Goal: Transaction & Acquisition: Obtain resource

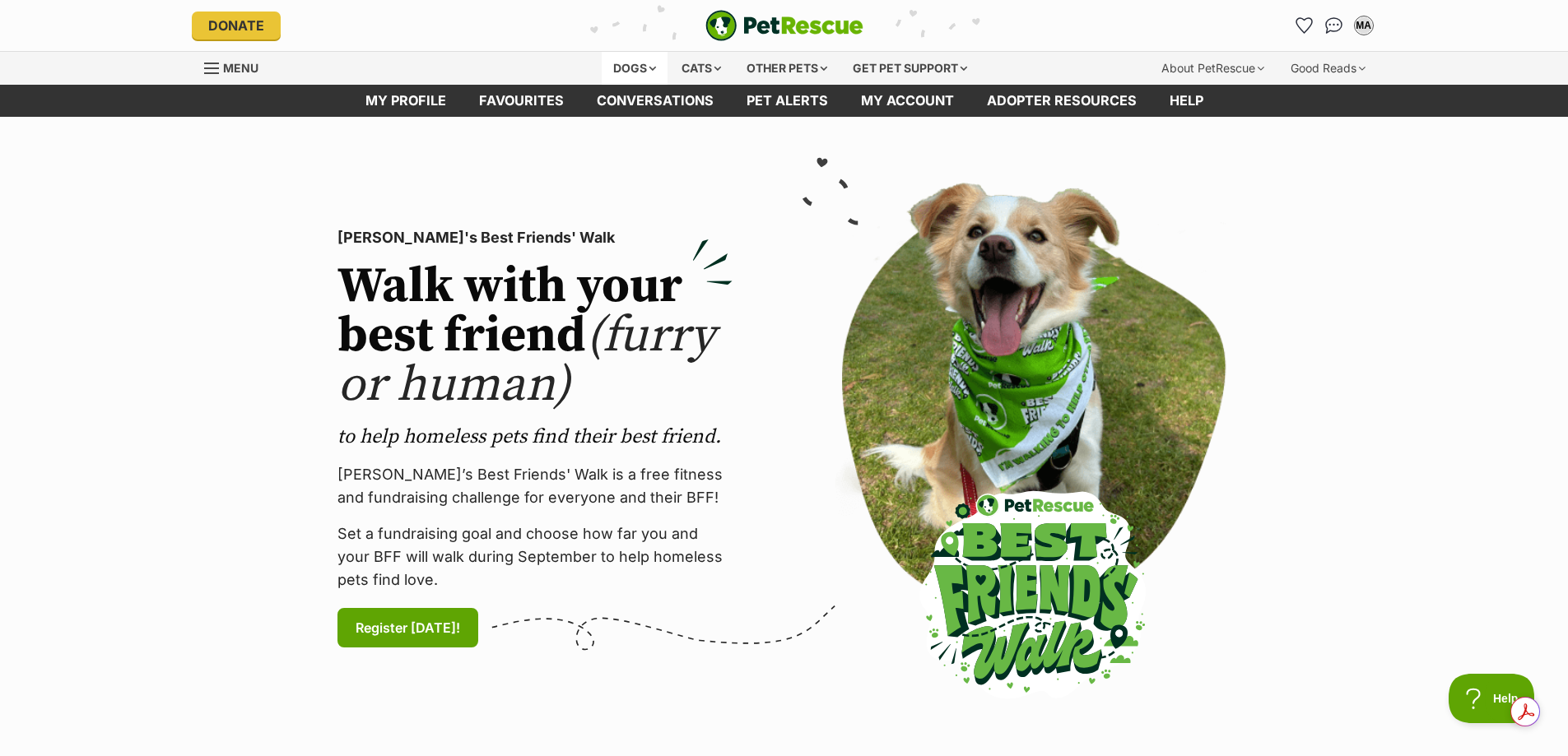
click at [647, 69] on div "Dogs" at bounding box center [634, 68] width 66 height 33
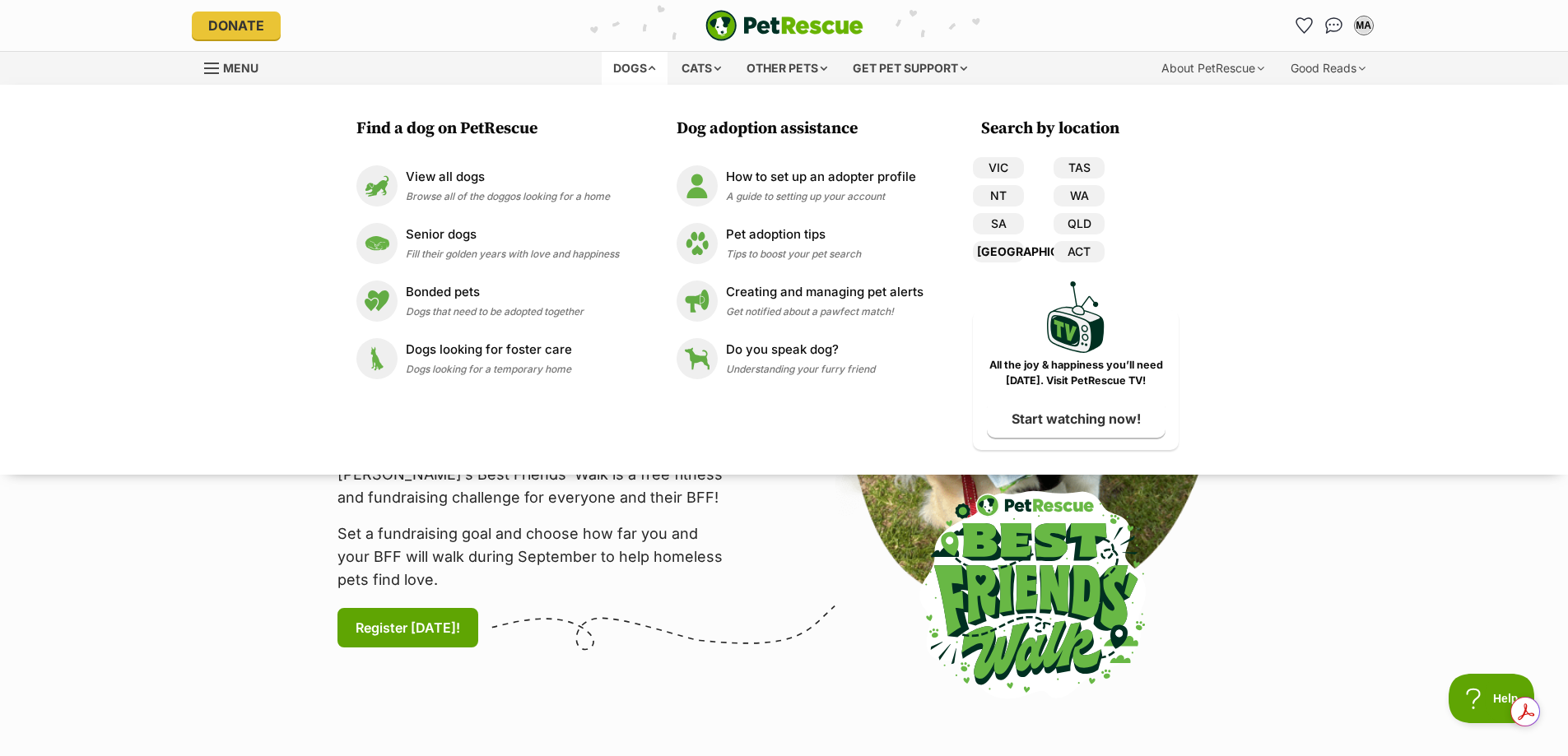
click at [1004, 258] on link "[GEOGRAPHIC_DATA]" at bounding box center [999, 251] width 51 height 21
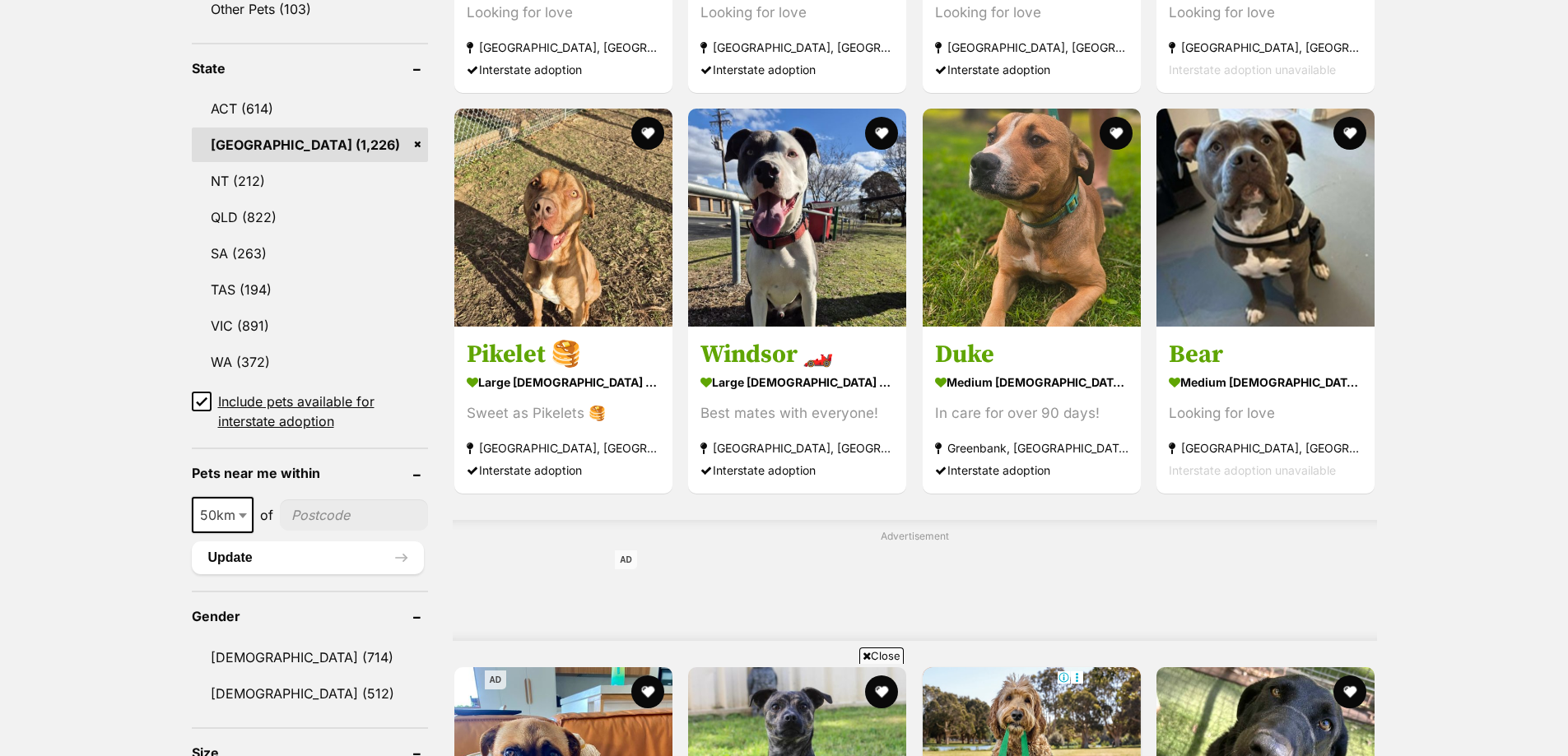
scroll to position [987, 0]
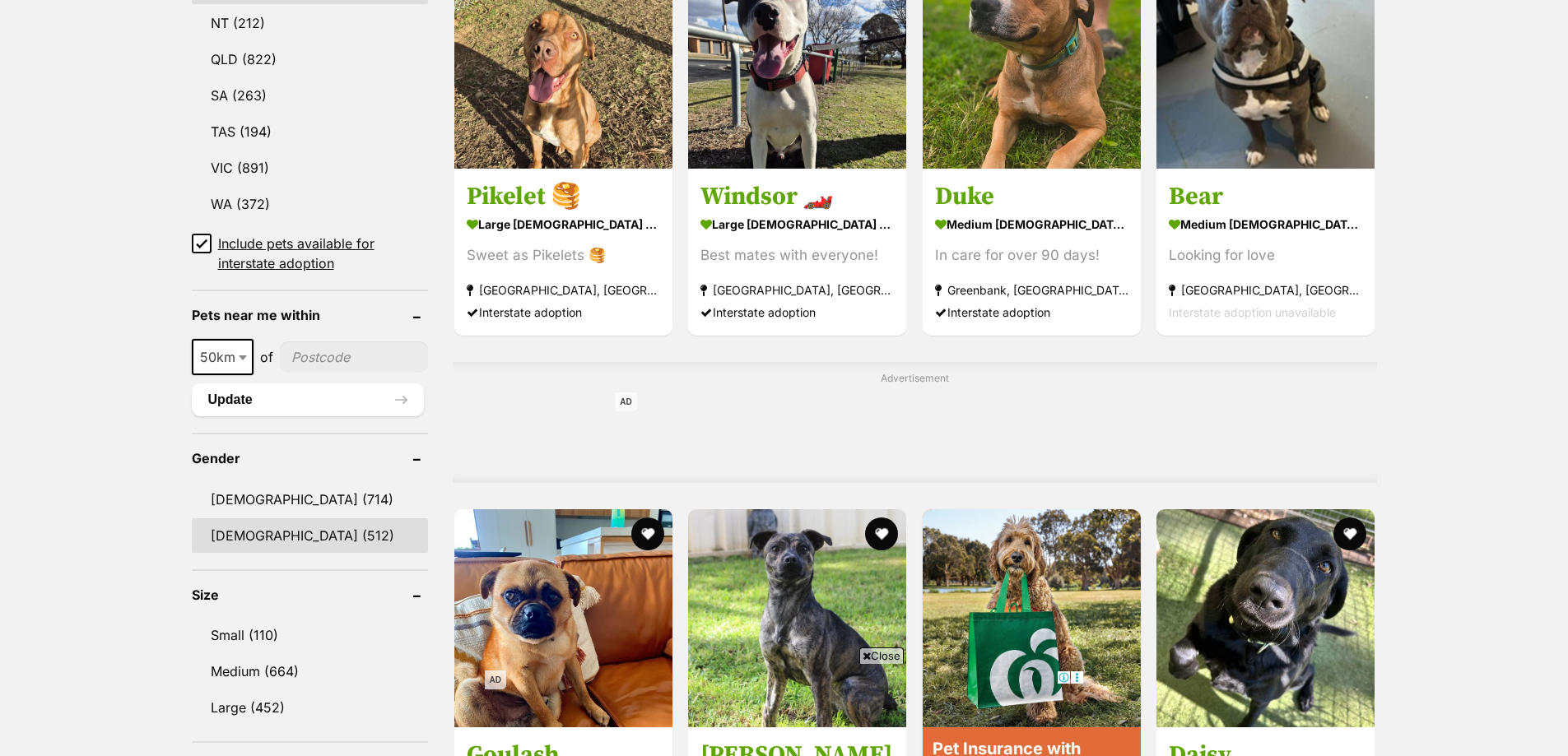
click at [229, 528] on link "Female (512)" at bounding box center [310, 536] width 237 height 35
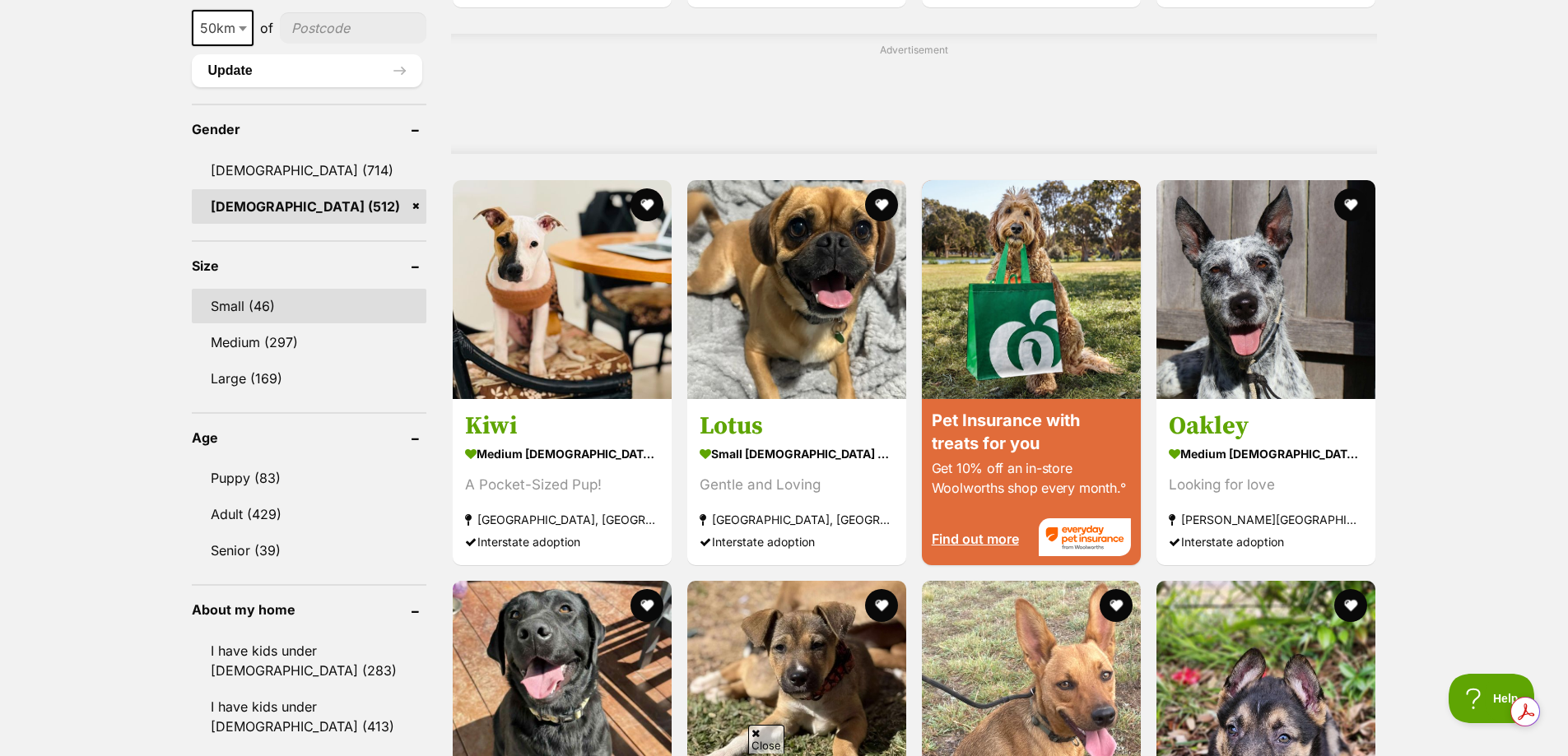
click at [263, 305] on link "Small (46)" at bounding box center [308, 306] width 234 height 35
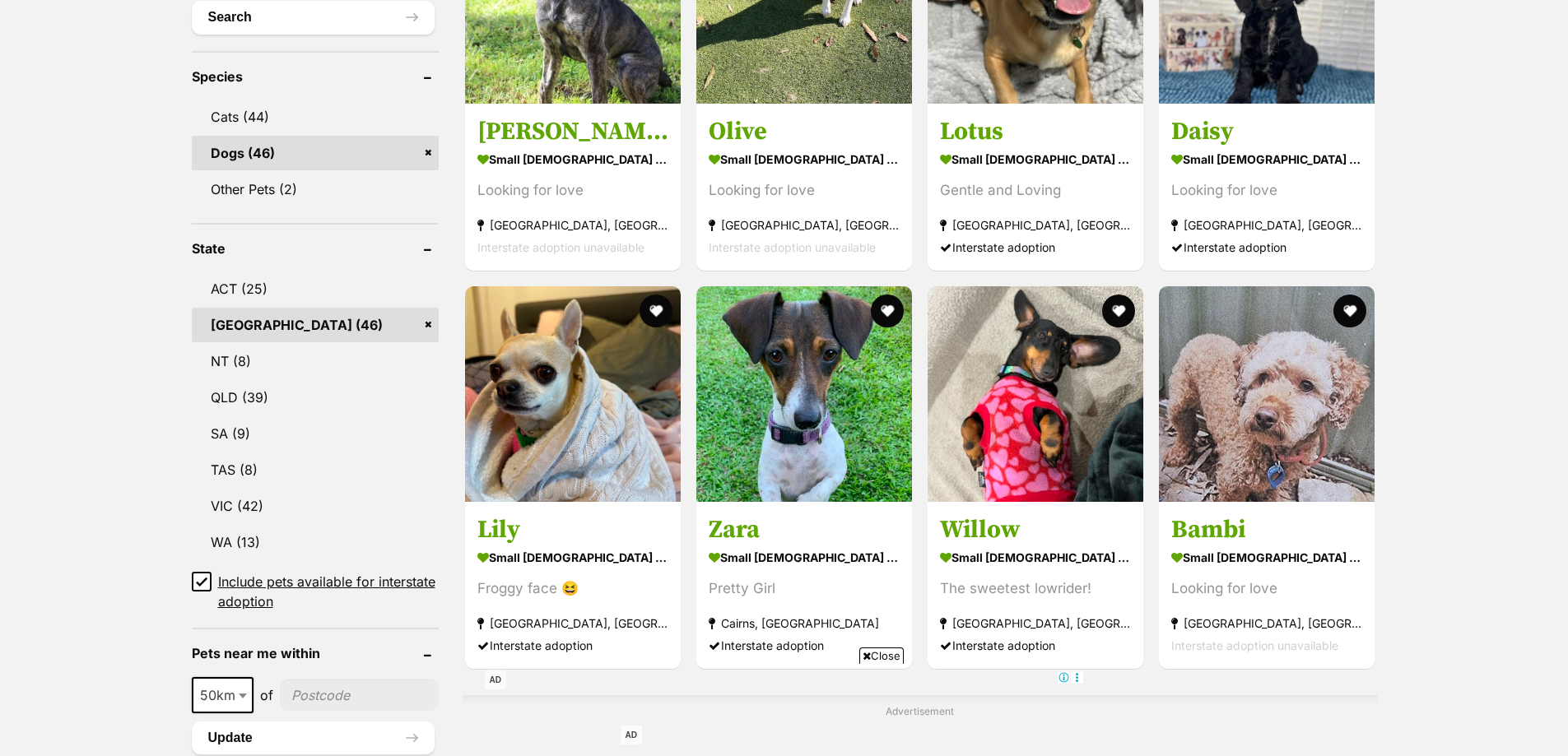
scroll to position [822, 0]
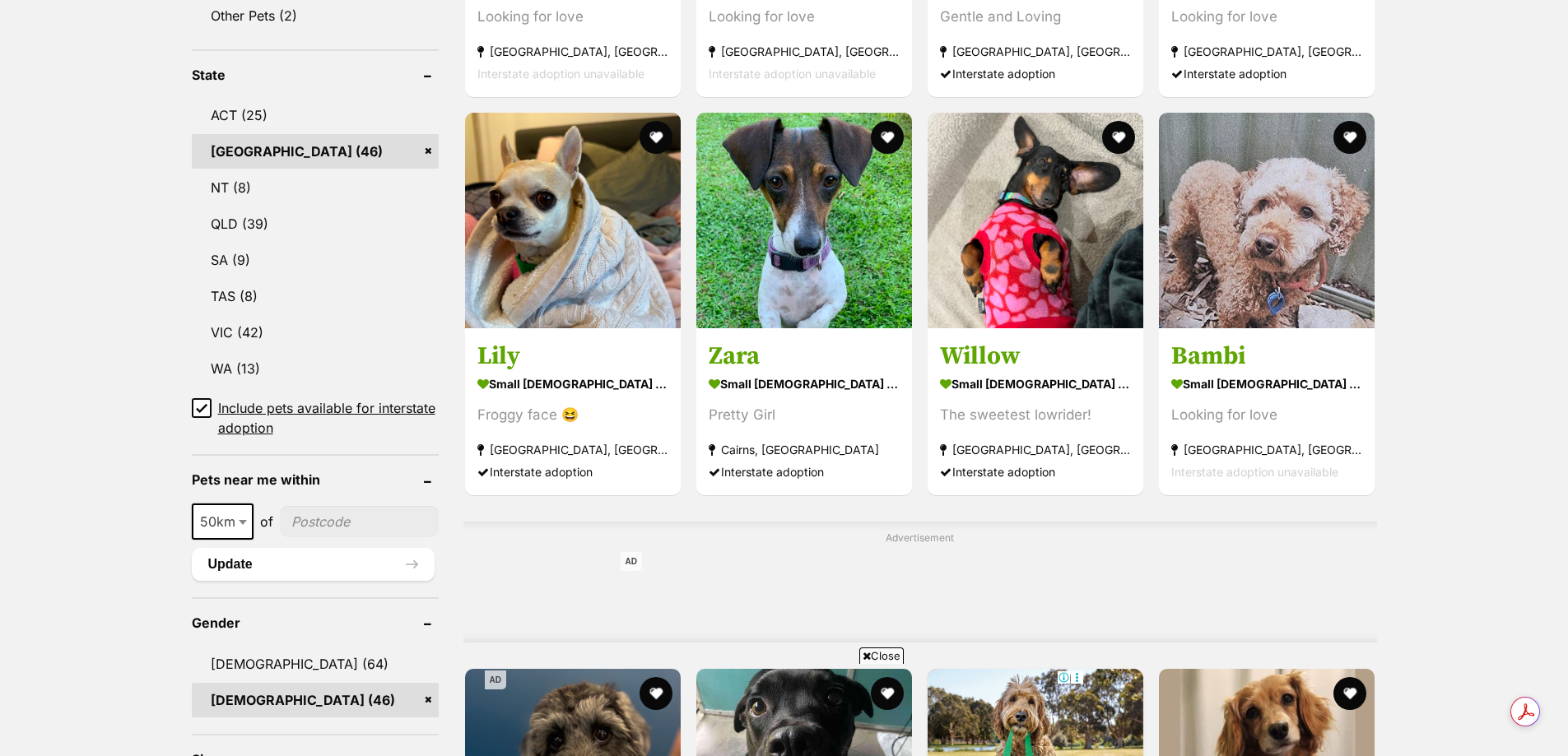
click at [204, 410] on icon at bounding box center [201, 407] width 12 height 12
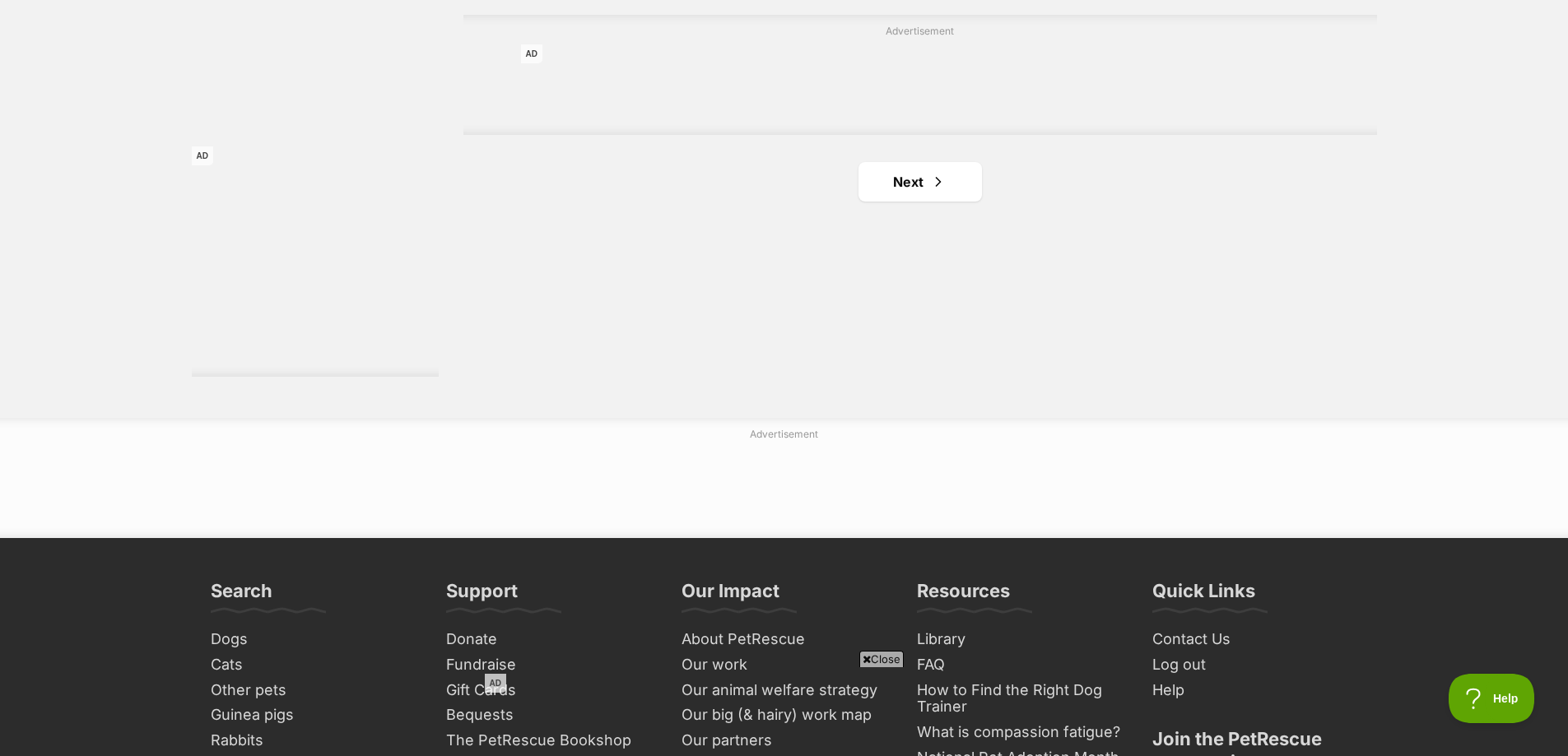
scroll to position [2961, 0]
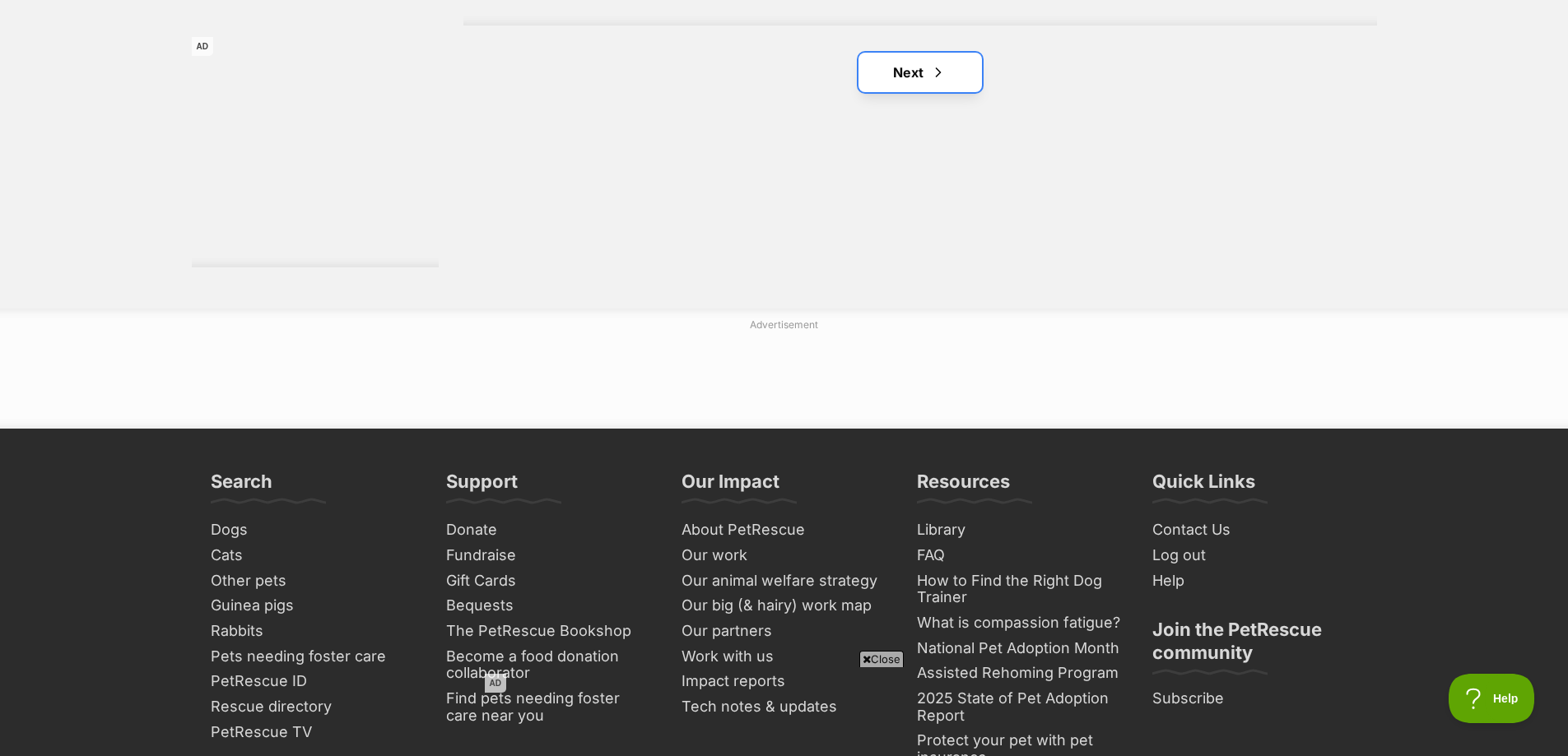
click at [927, 65] on link "Next" at bounding box center [920, 72] width 123 height 39
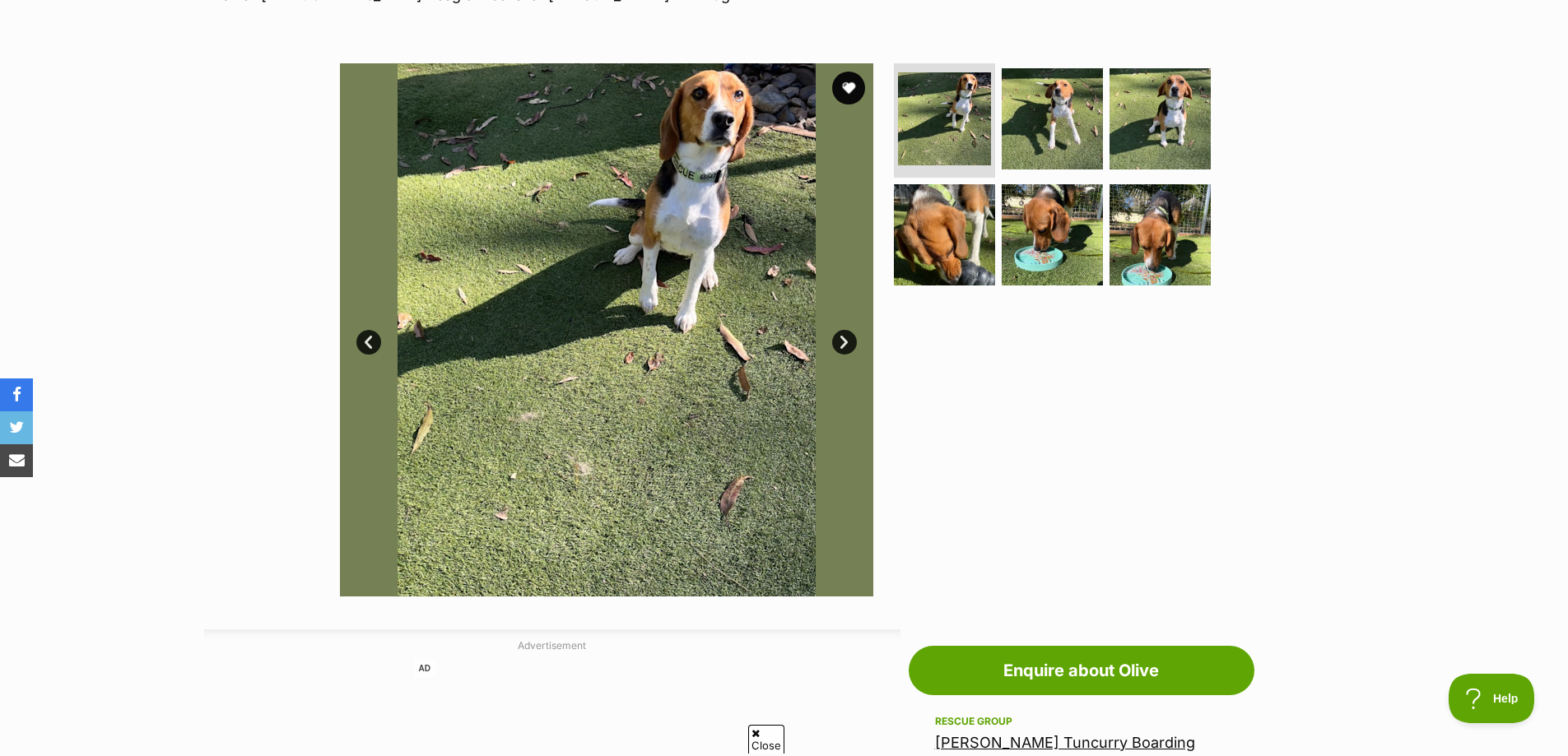
scroll to position [247, 0]
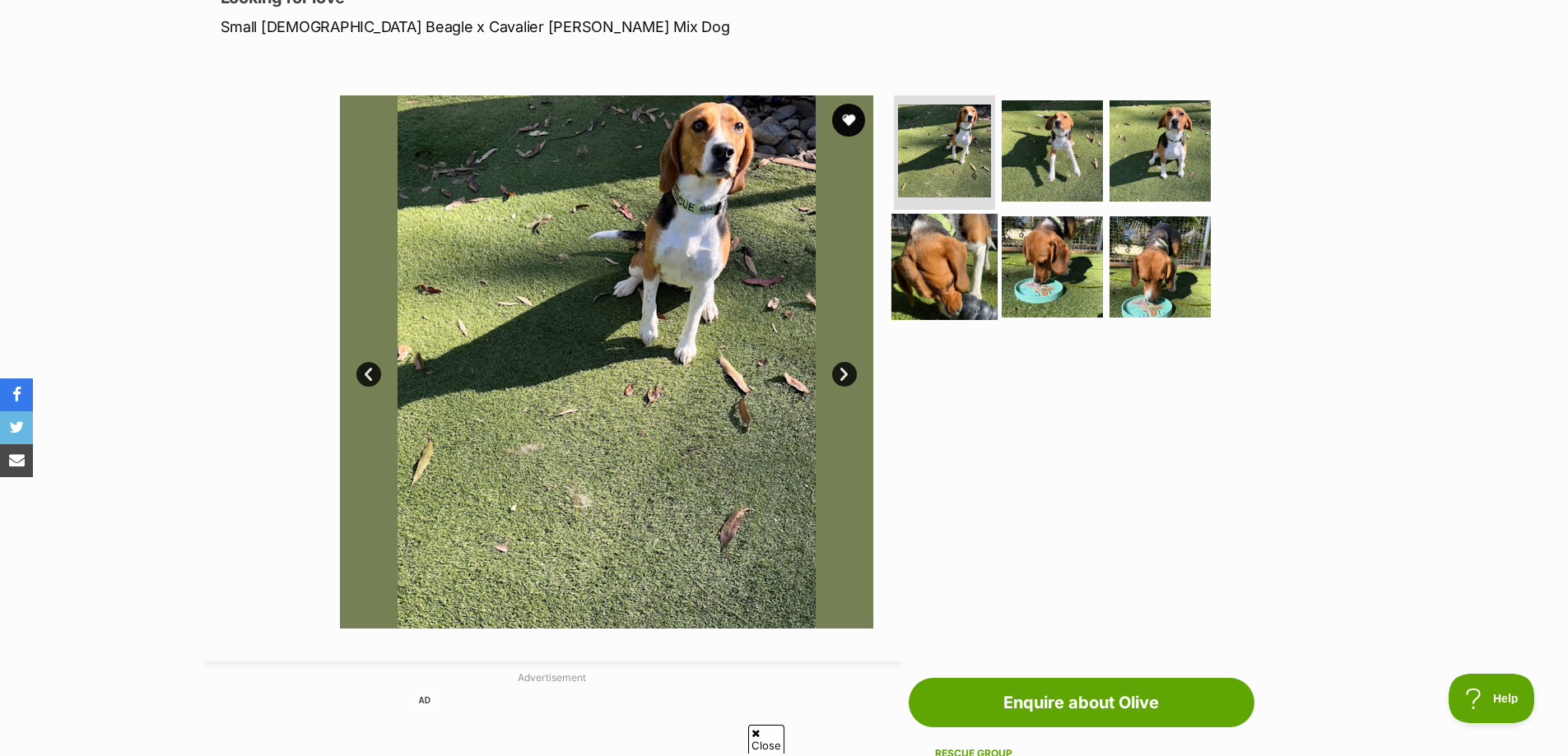
click at [942, 251] on img at bounding box center [945, 267] width 106 height 106
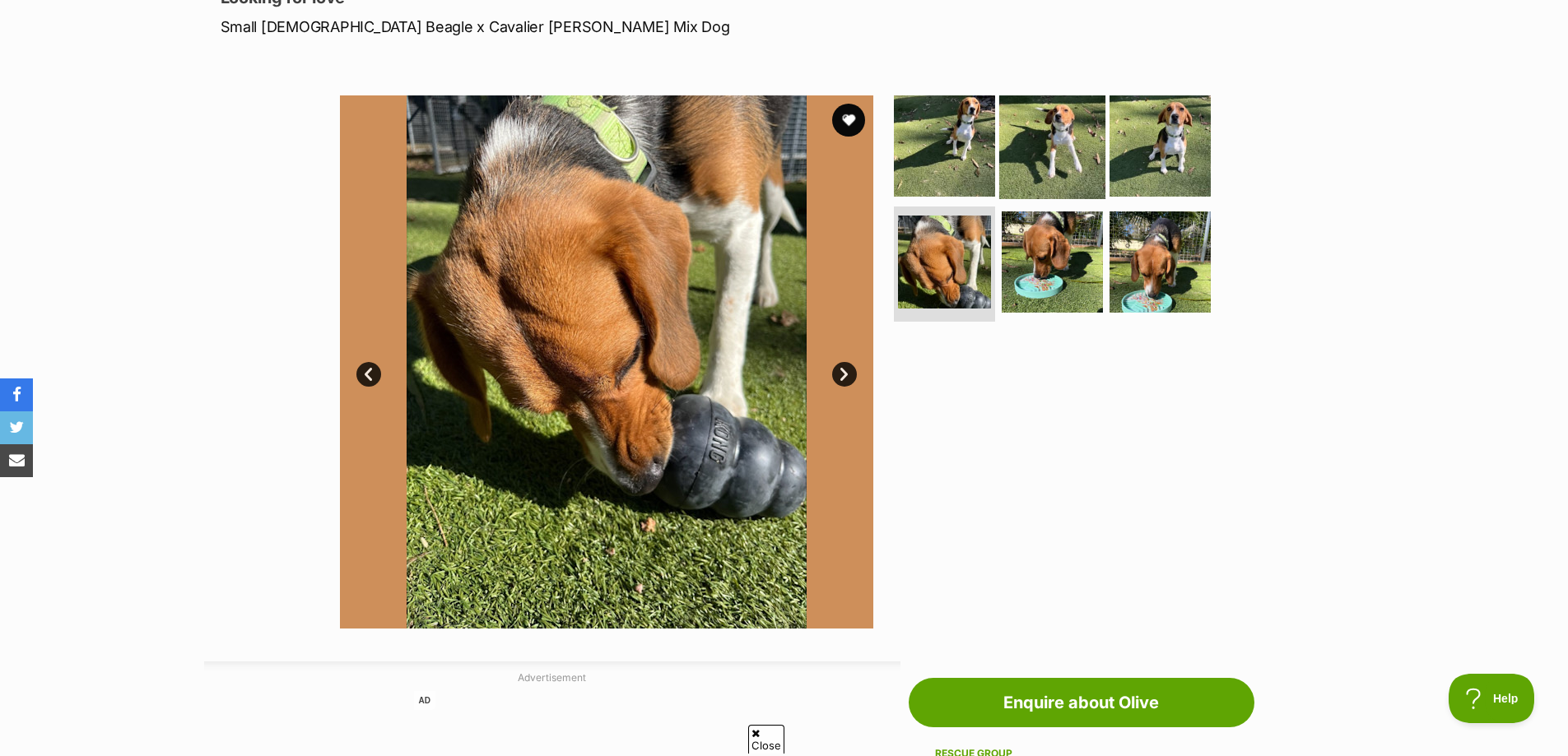
click at [1042, 155] on img at bounding box center [1052, 145] width 106 height 106
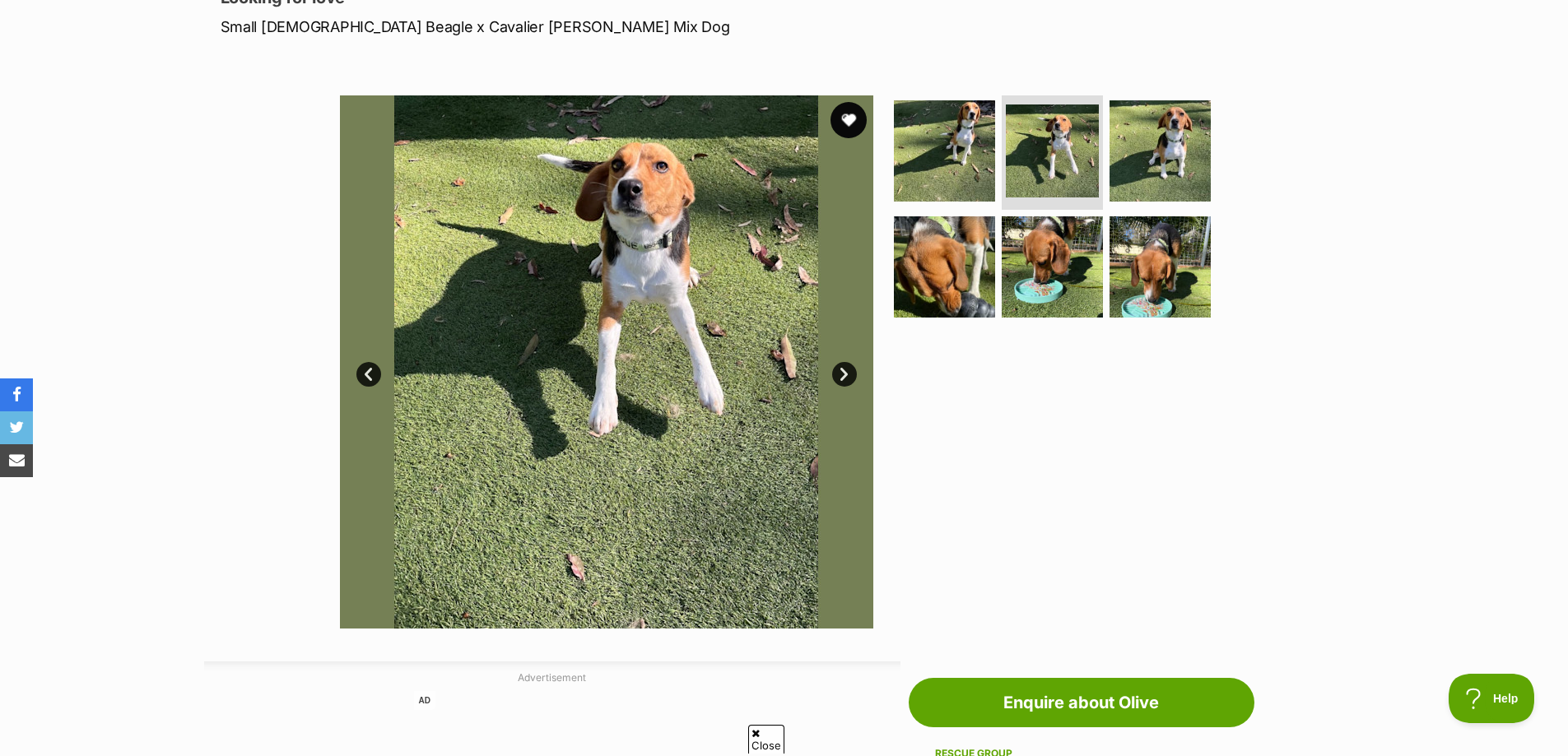
click at [849, 115] on button "favourite" at bounding box center [848, 119] width 36 height 36
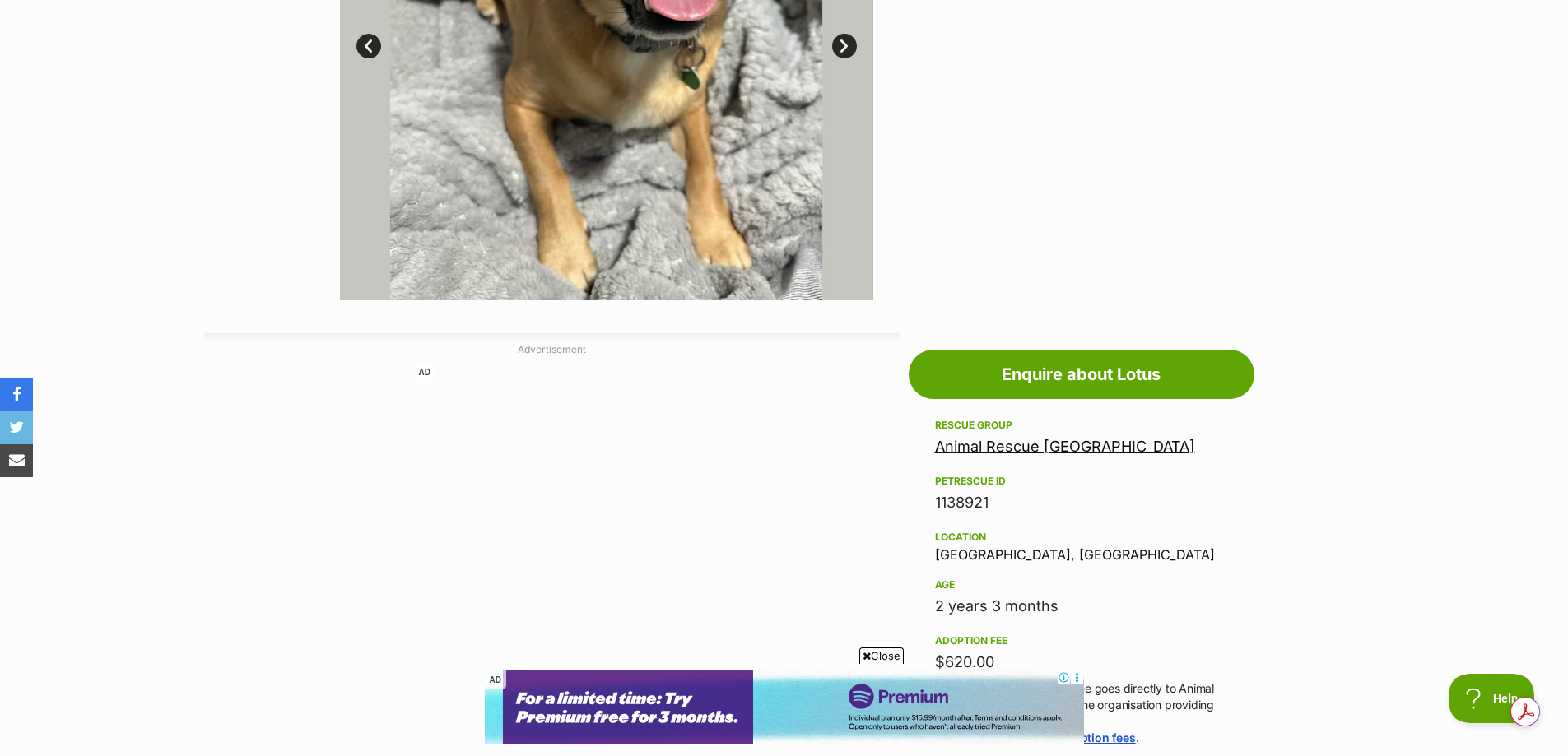
scroll to position [247, 0]
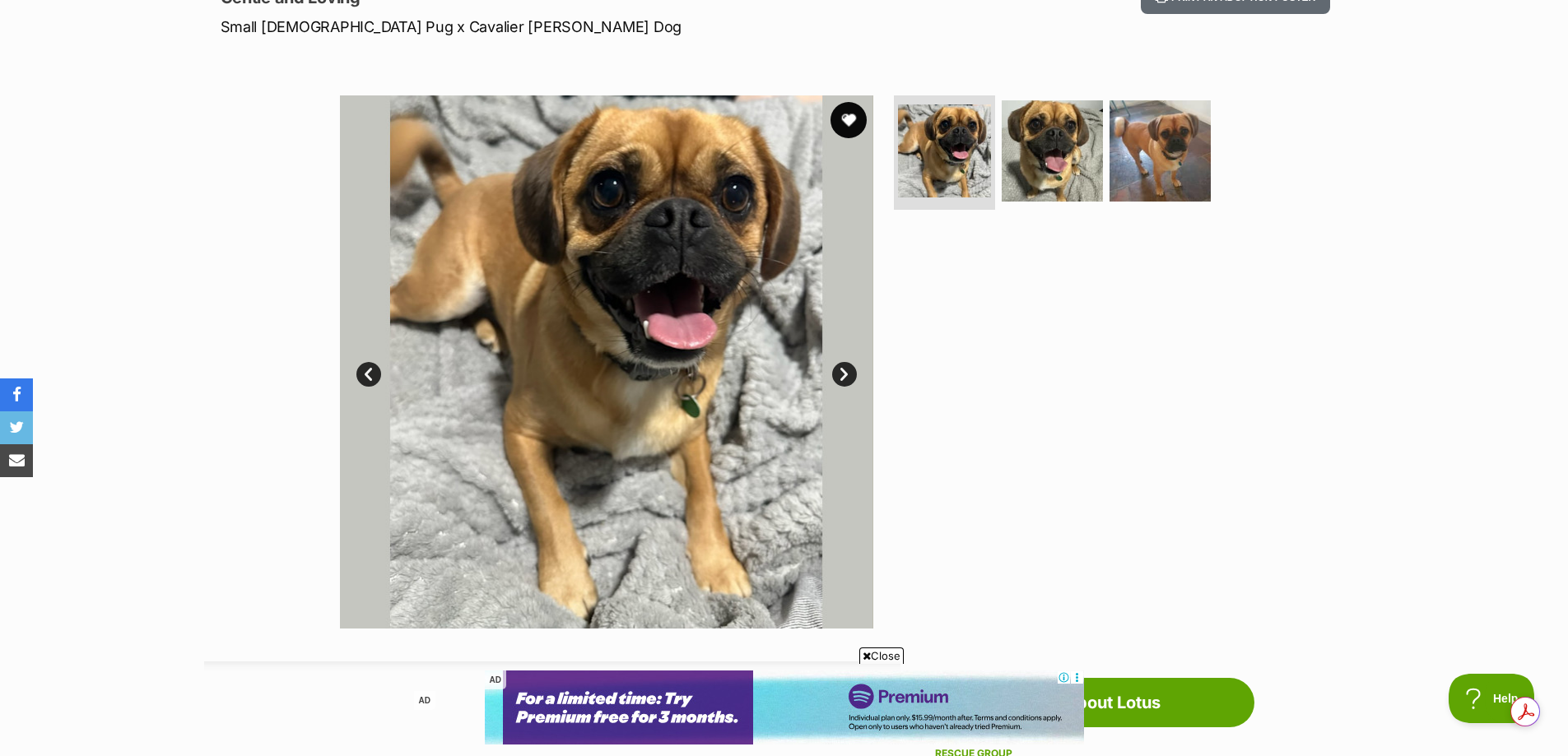
click at [860, 118] on button "favourite" at bounding box center [848, 119] width 36 height 36
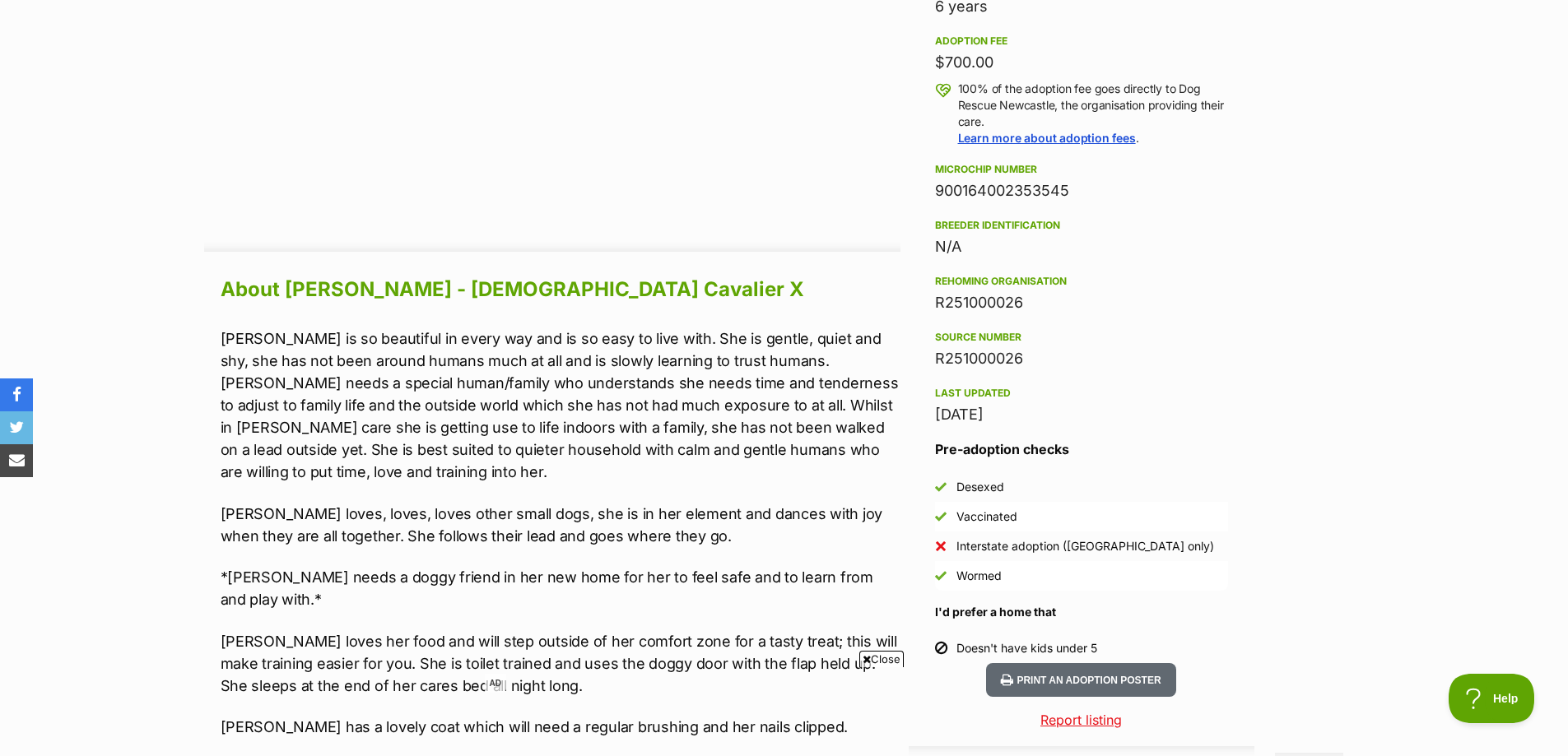
scroll to position [1316, 0]
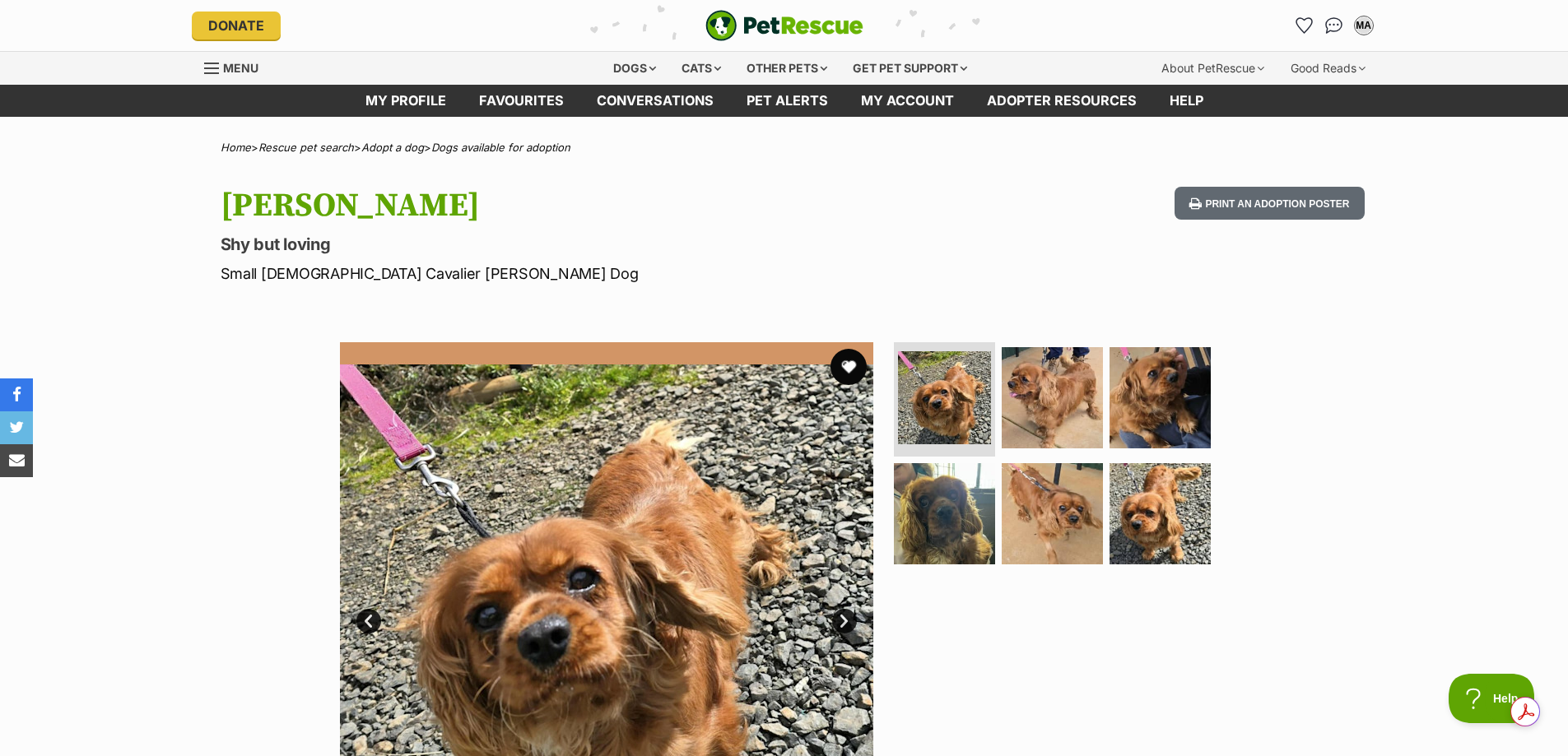
click at [847, 369] on button "favourite" at bounding box center [848, 366] width 36 height 36
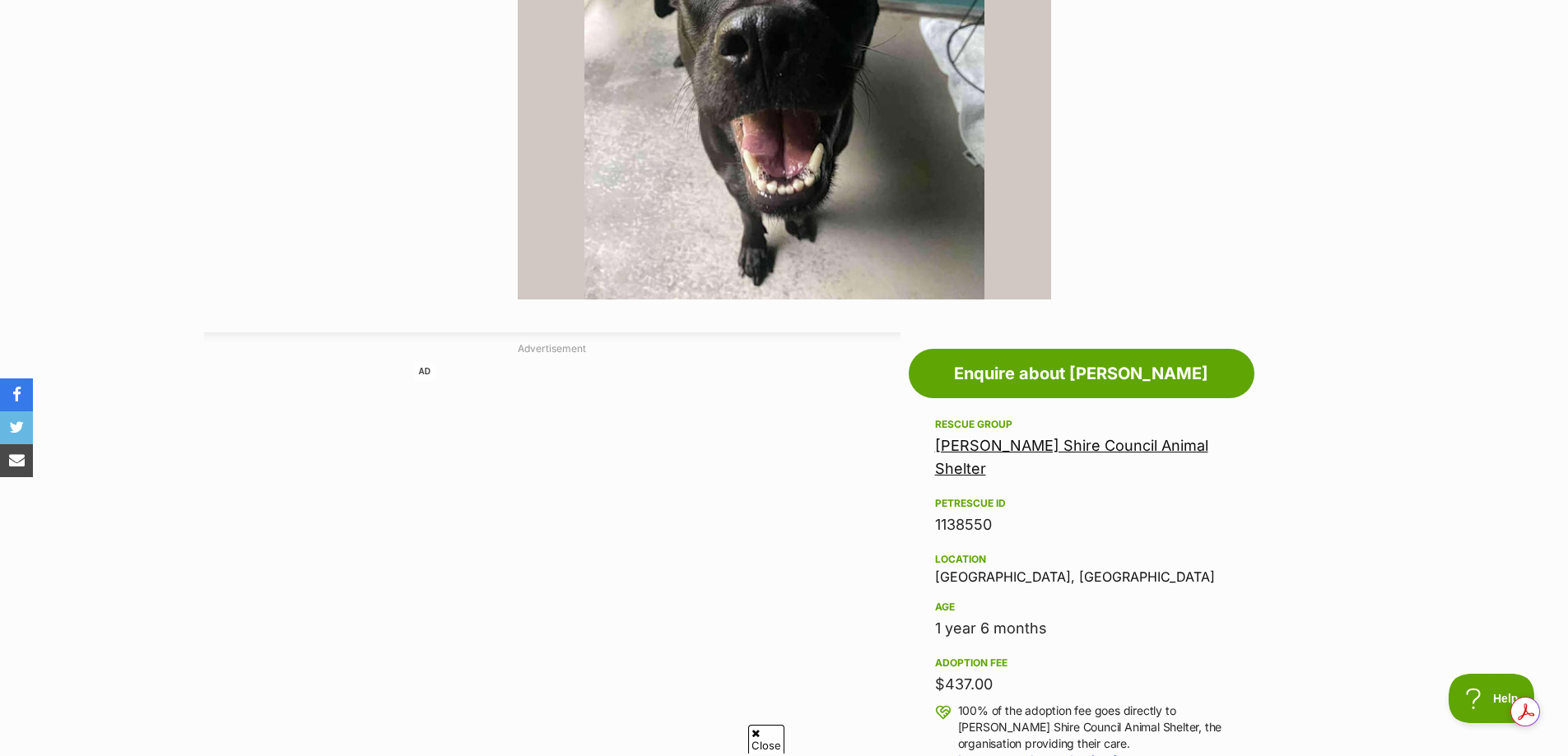
scroll to position [247, 0]
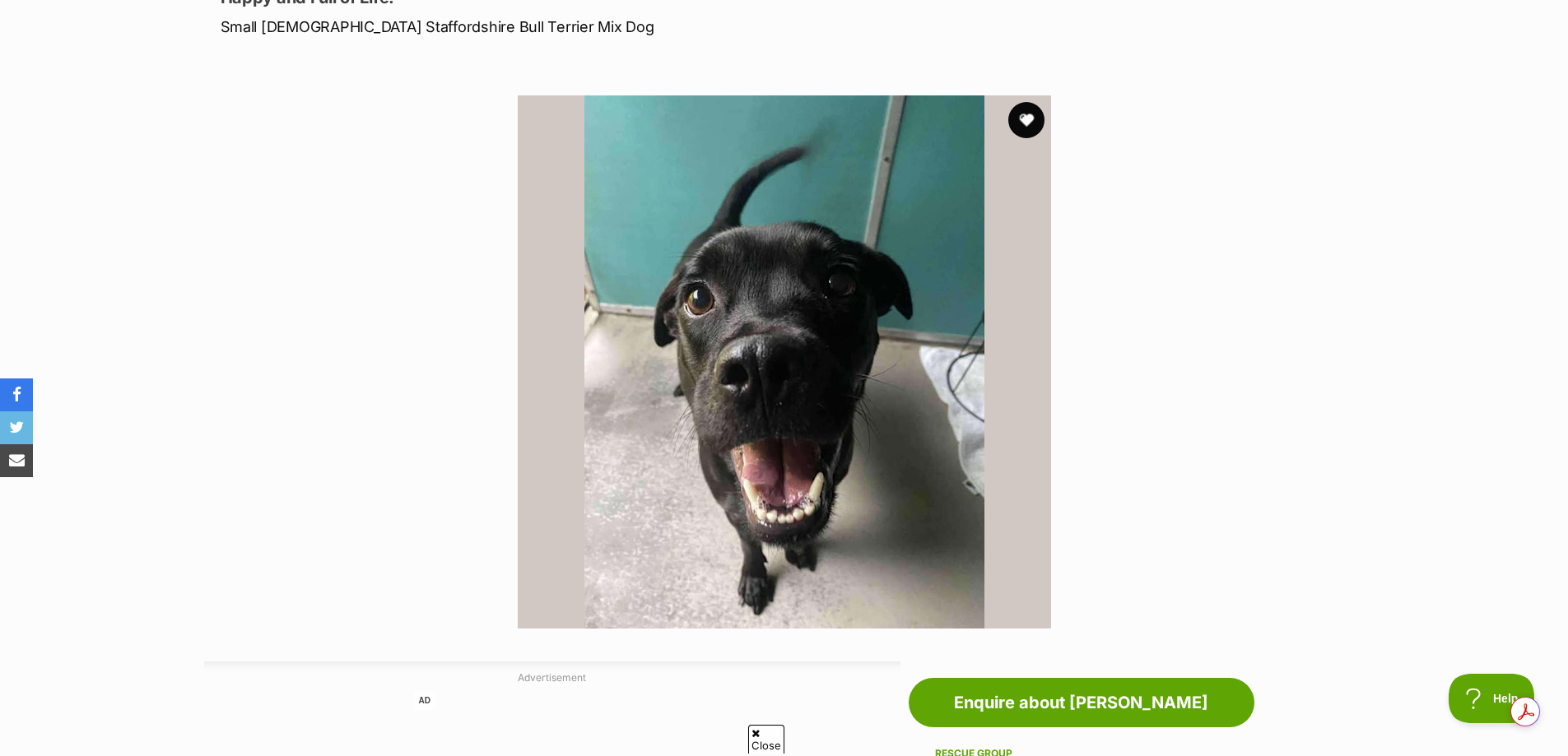
click at [1024, 116] on button "favourite" at bounding box center [1025, 119] width 36 height 36
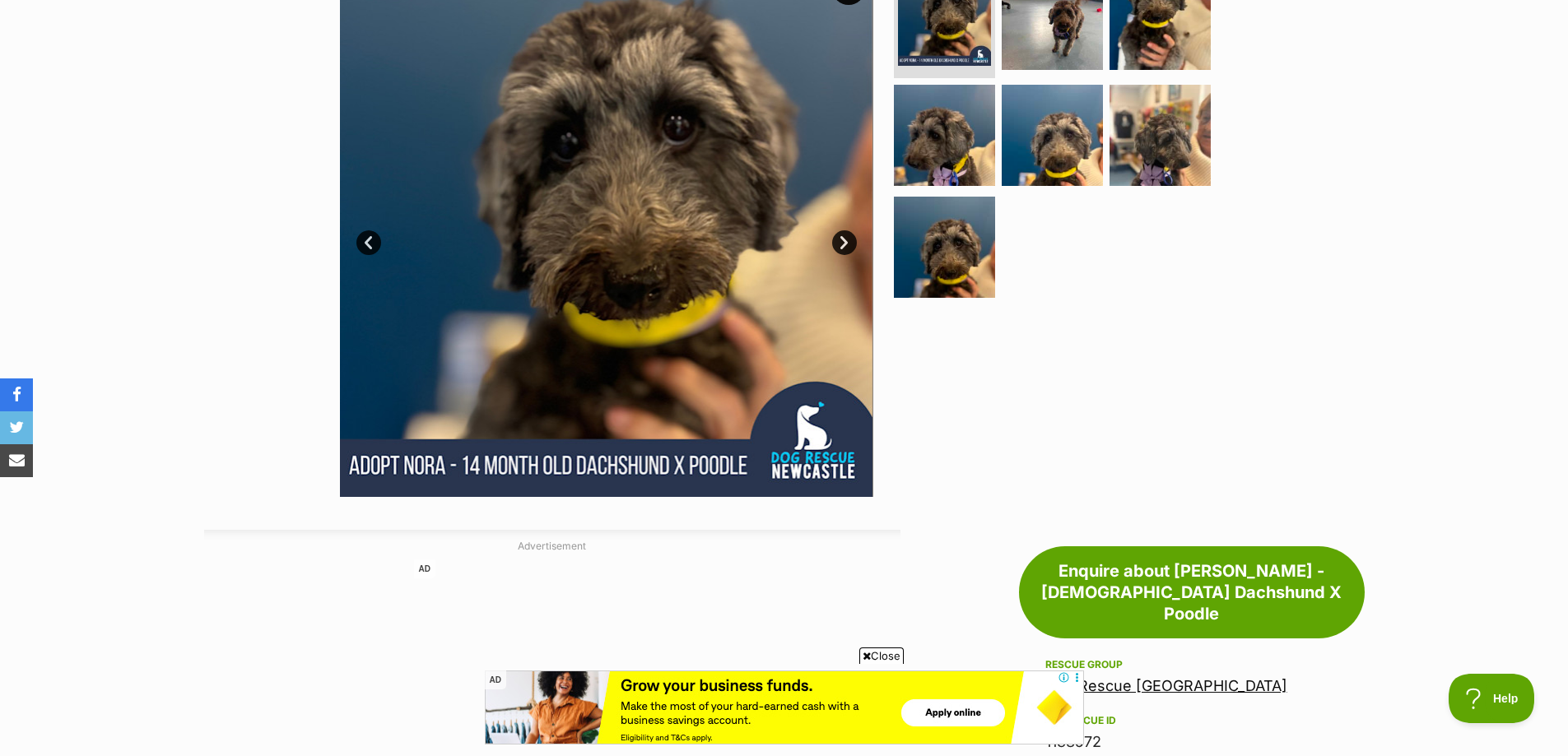
scroll to position [247, 0]
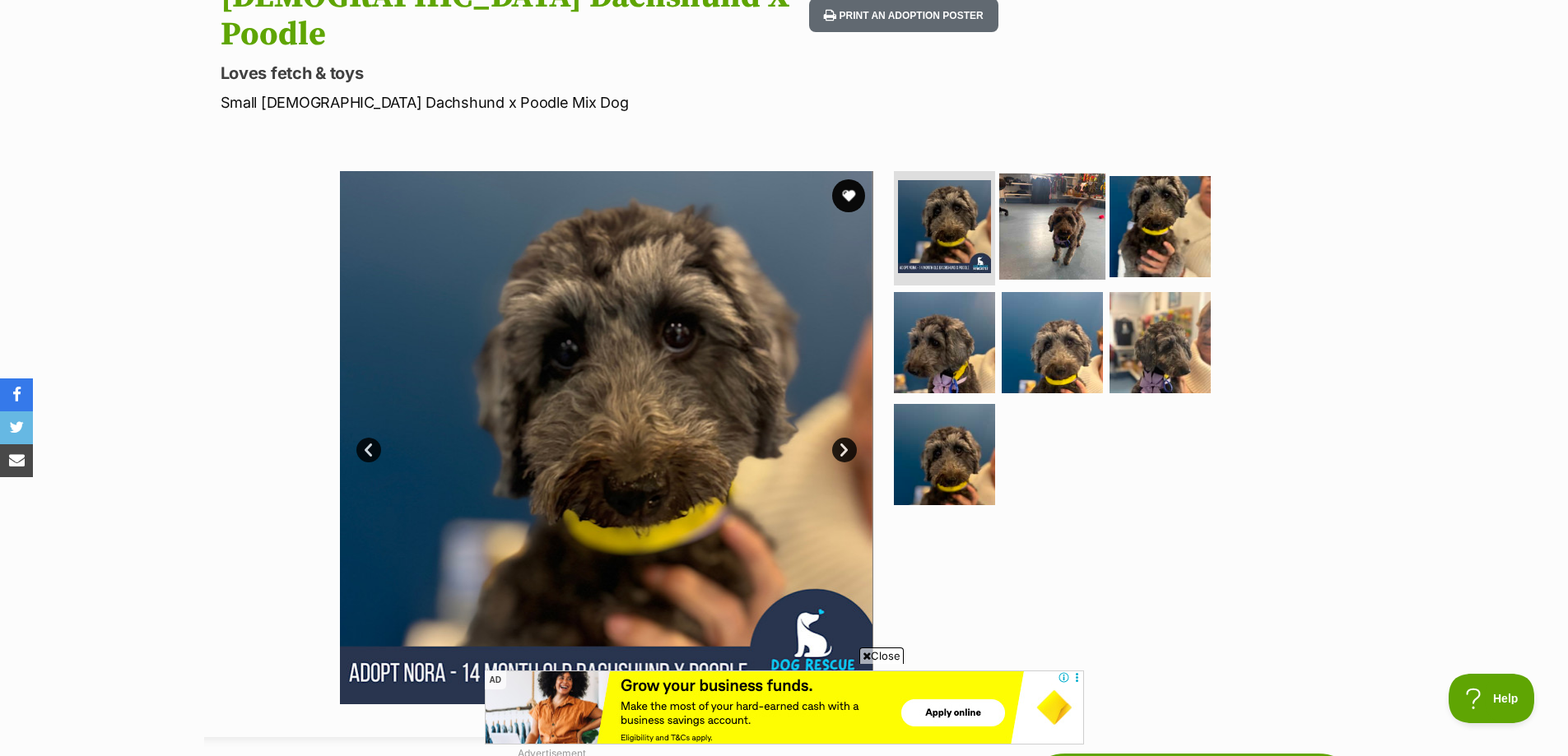
click at [1061, 181] on img at bounding box center [1052, 226] width 106 height 106
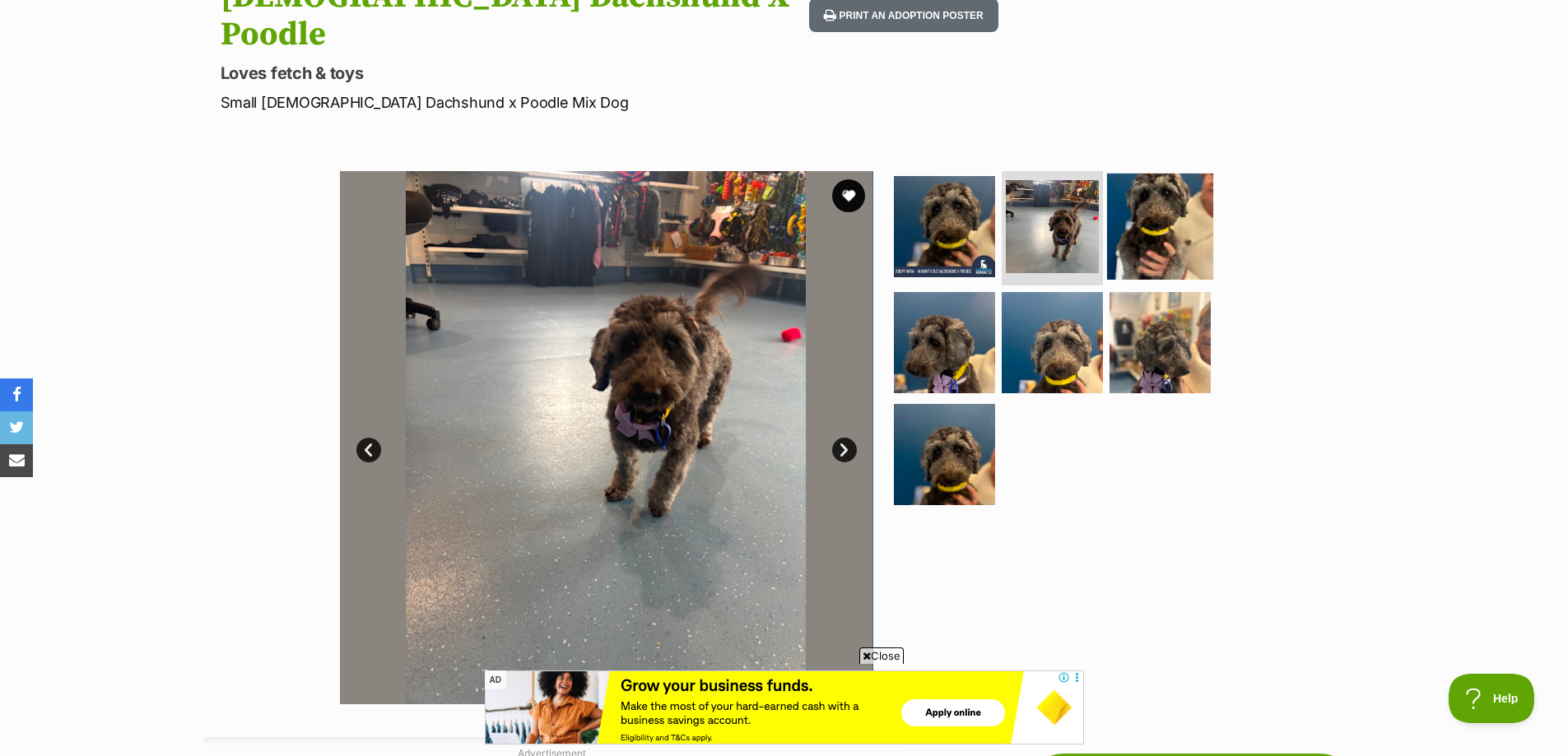
click at [1139, 172] on img at bounding box center [1160, 226] width 106 height 106
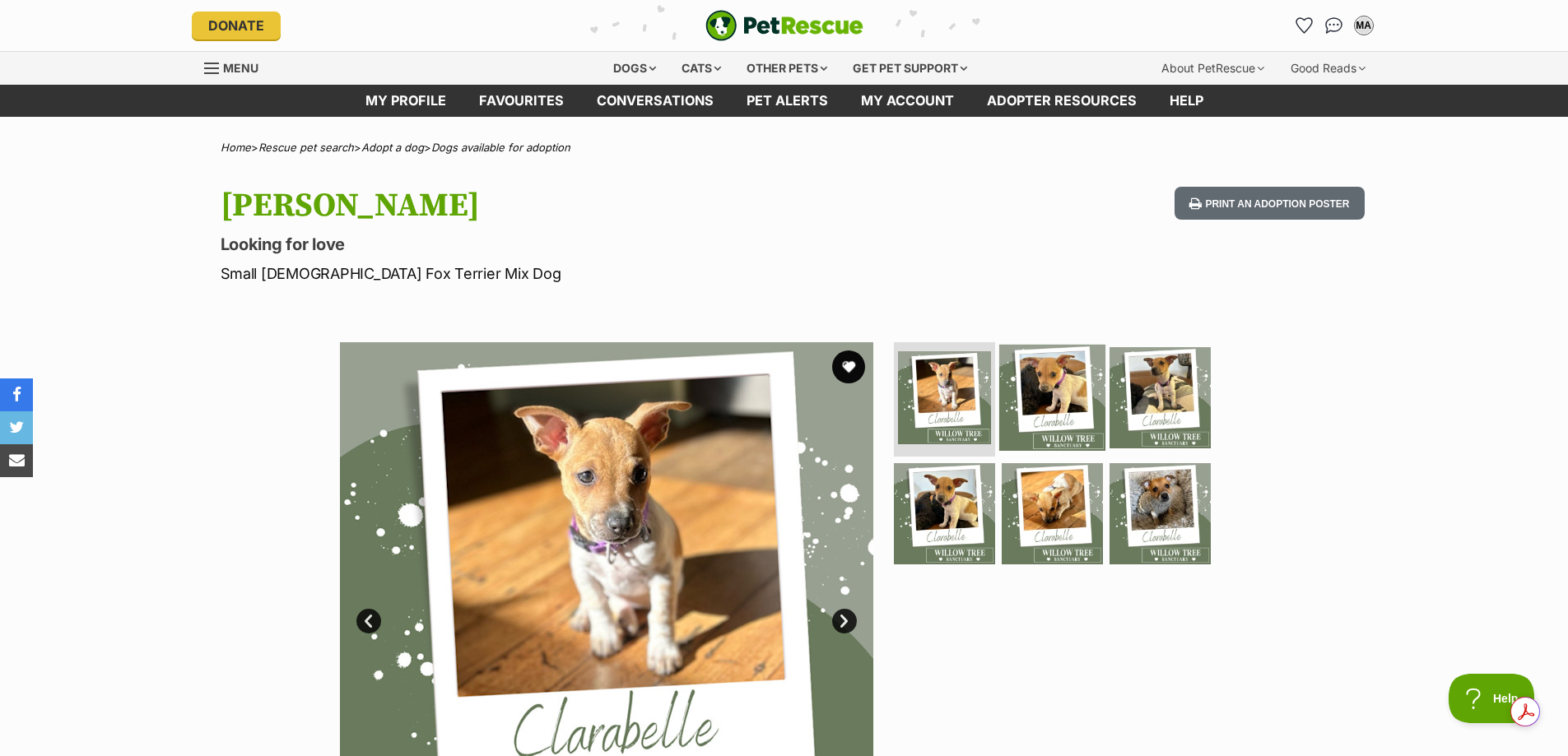
click at [1040, 394] on img at bounding box center [1052, 397] width 106 height 106
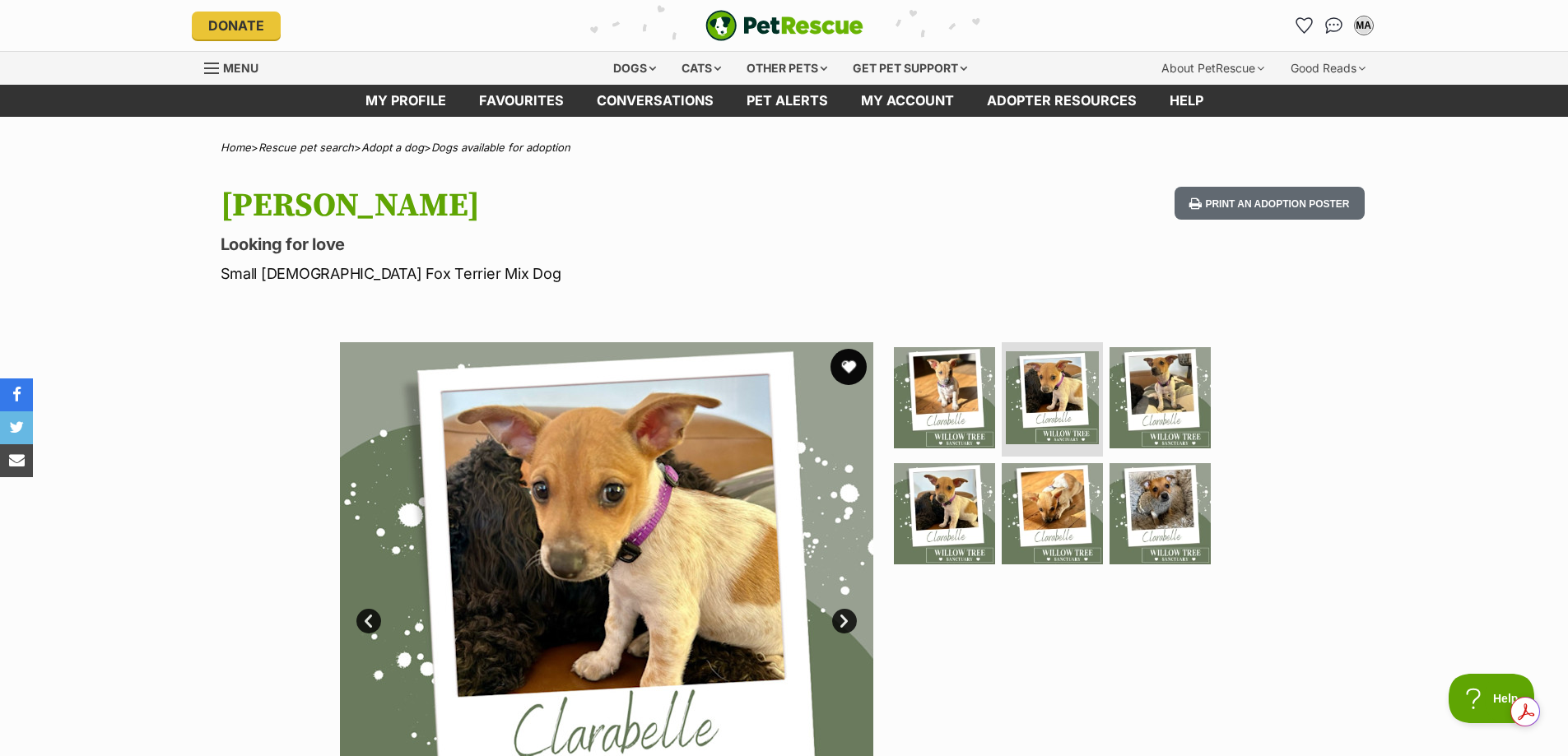
click at [844, 365] on button "favourite" at bounding box center [848, 366] width 36 height 36
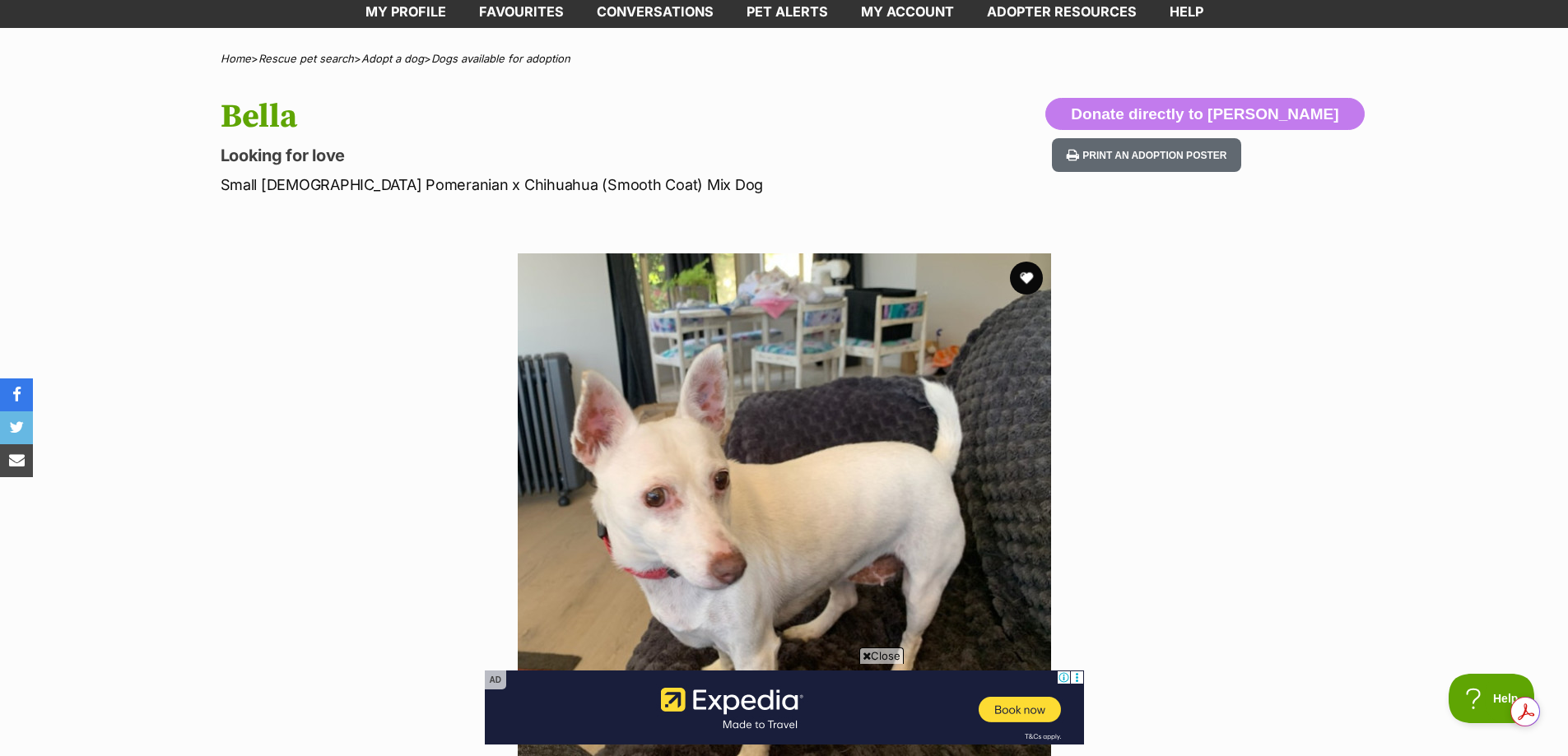
scroll to position [83, 0]
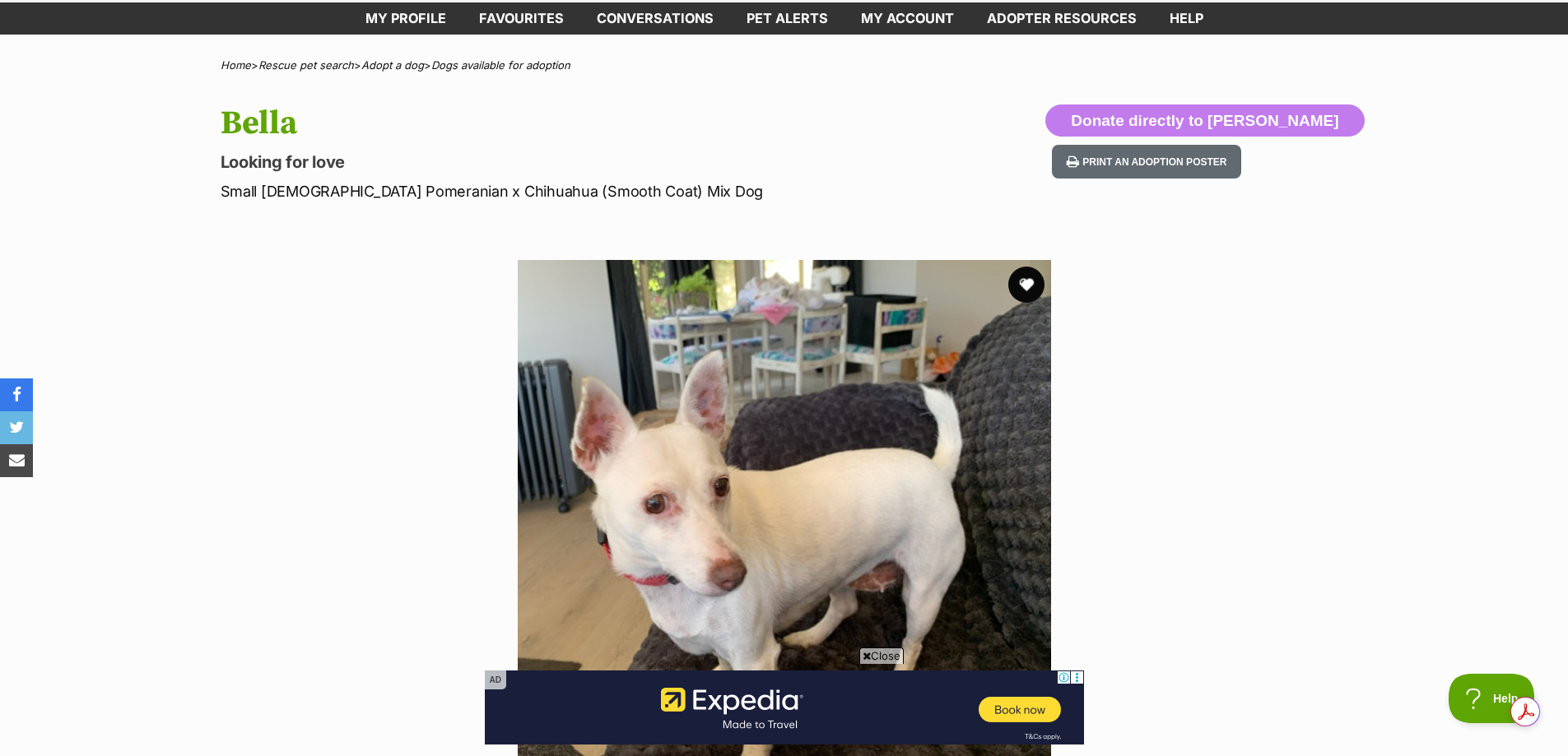
click at [1021, 284] on button "favourite" at bounding box center [1025, 284] width 36 height 36
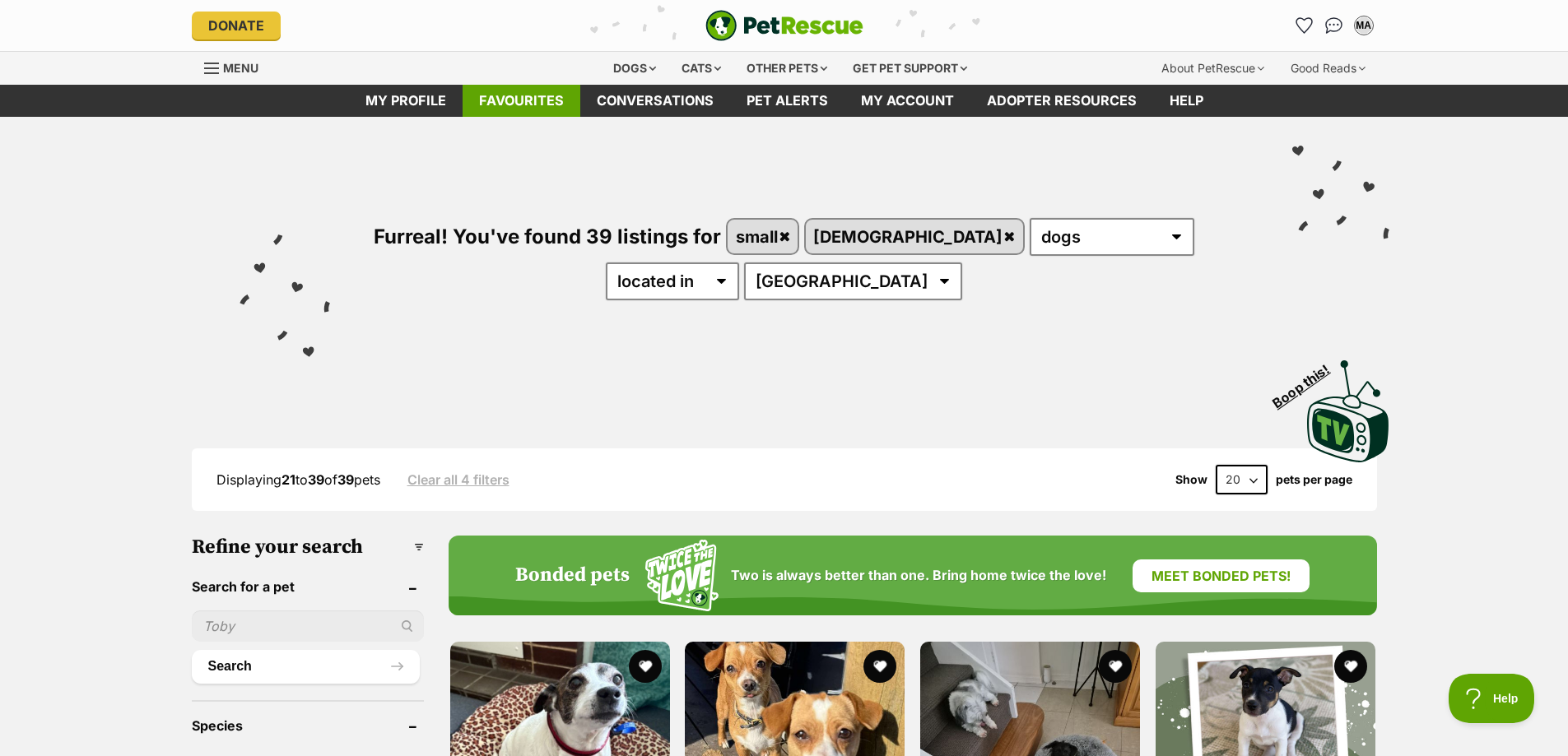
click at [478, 95] on link "Favourites" at bounding box center [521, 100] width 118 height 32
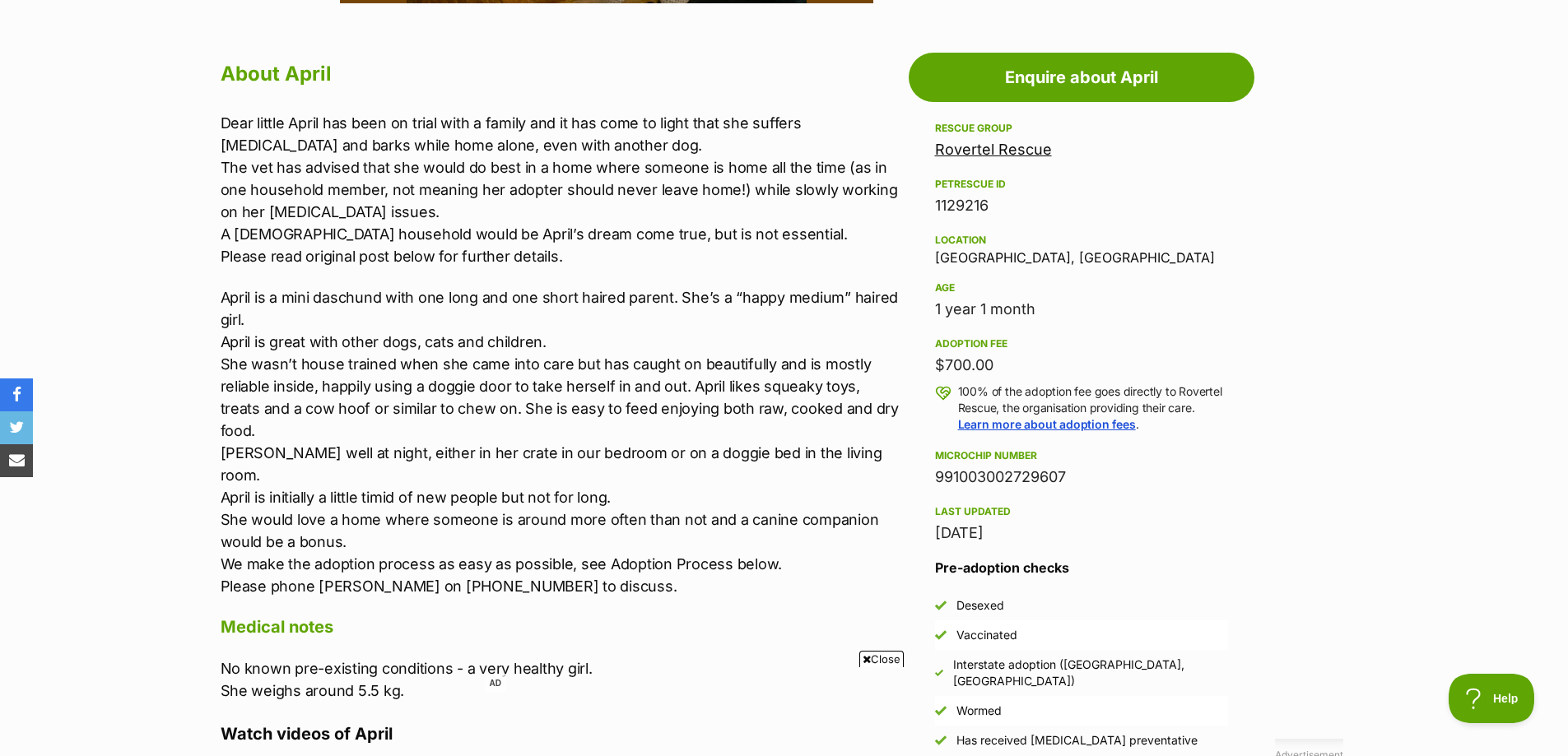
scroll to position [905, 0]
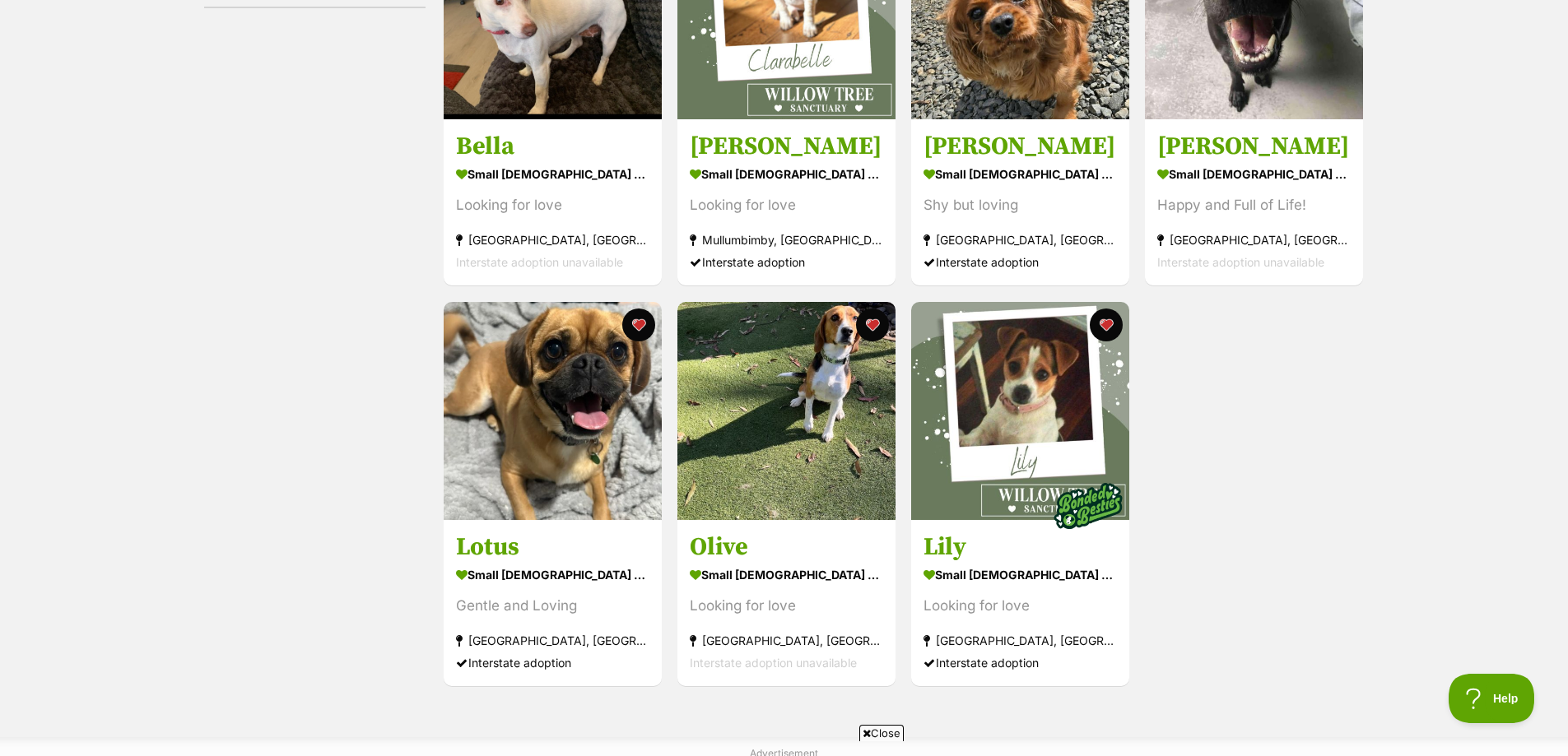
scroll to position [576, 0]
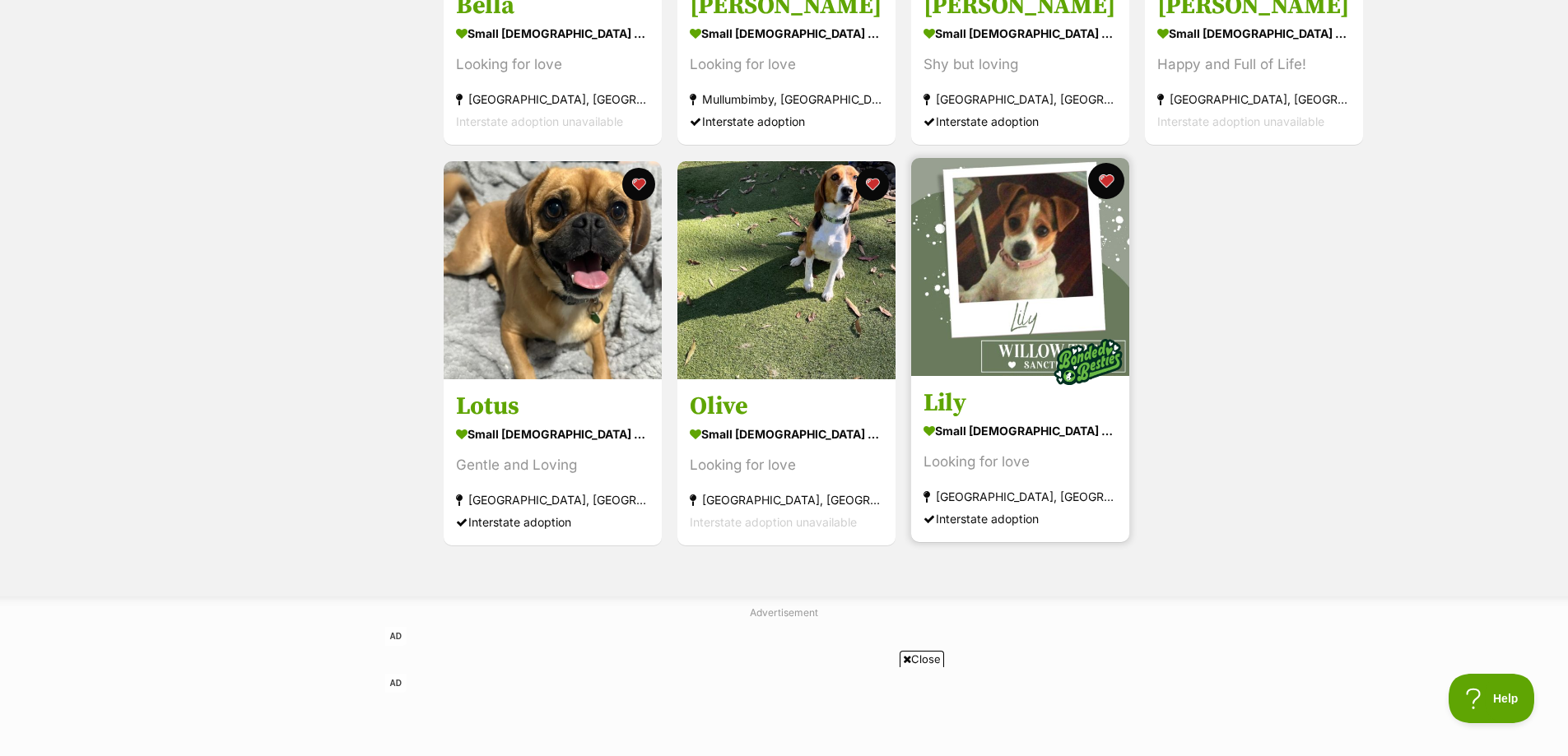
click at [1113, 193] on button "favourite" at bounding box center [1105, 180] width 36 height 36
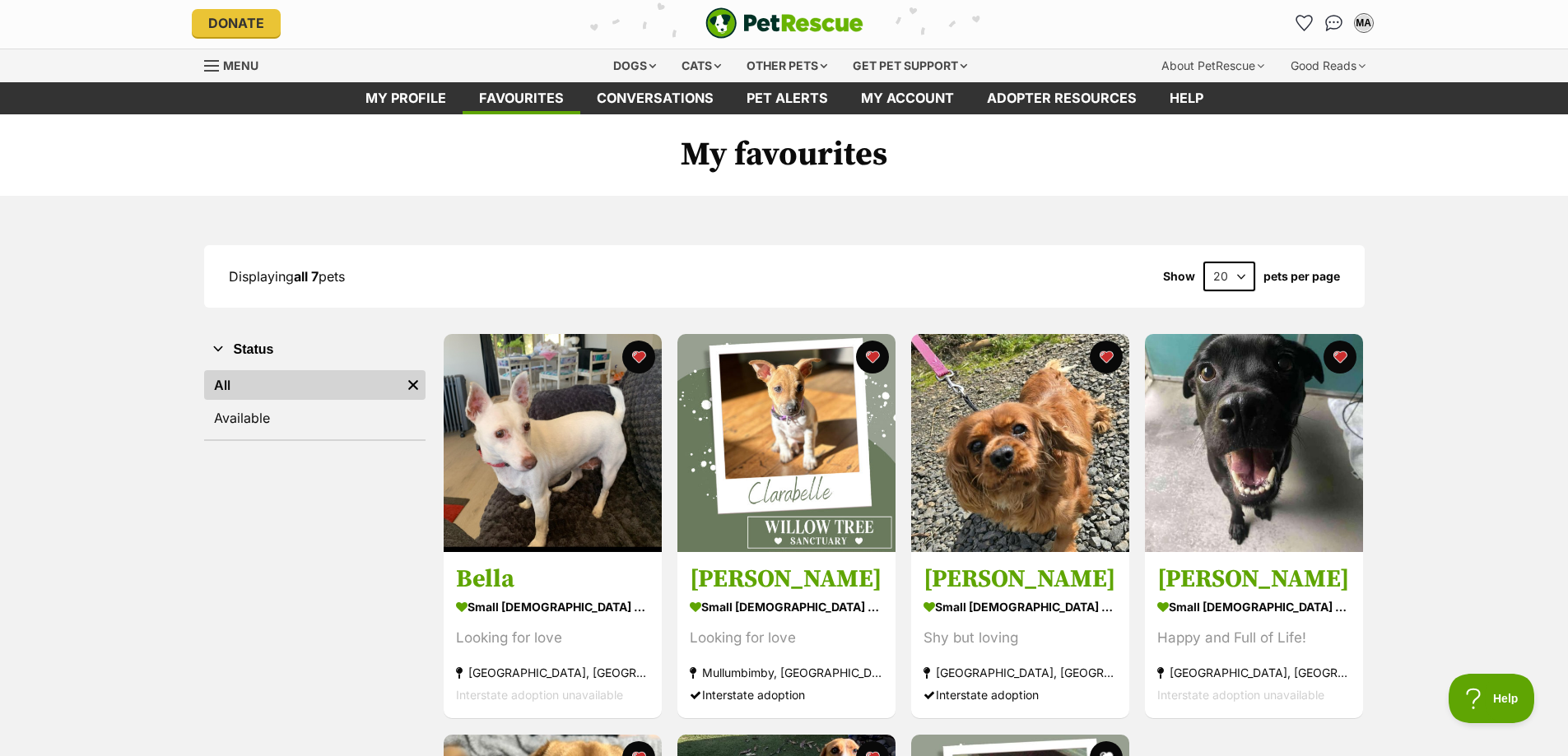
scroll to position [0, 0]
